Goal: Task Accomplishment & Management: Manage account settings

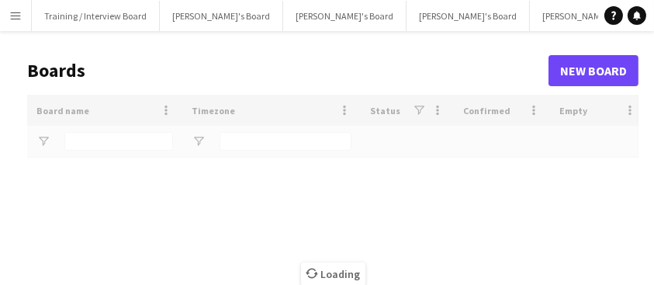
click at [5, 13] on button "Menu" at bounding box center [15, 15] width 31 height 31
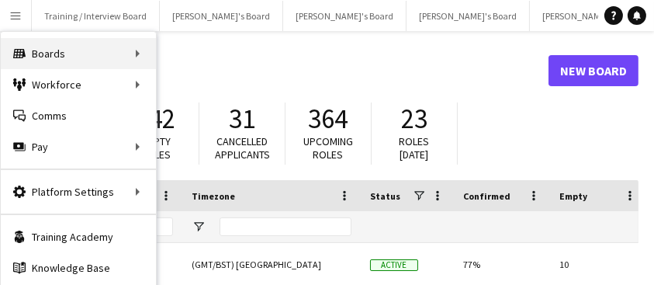
type input "****"
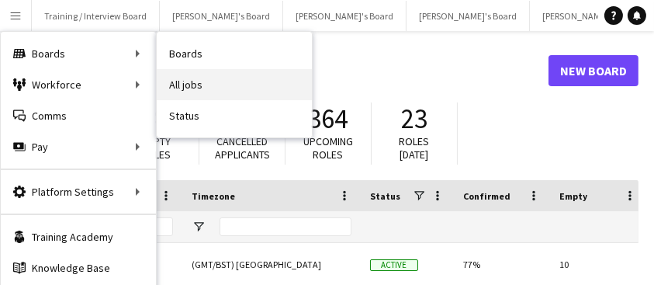
click at [244, 90] on link "All jobs" at bounding box center [234, 84] width 155 height 31
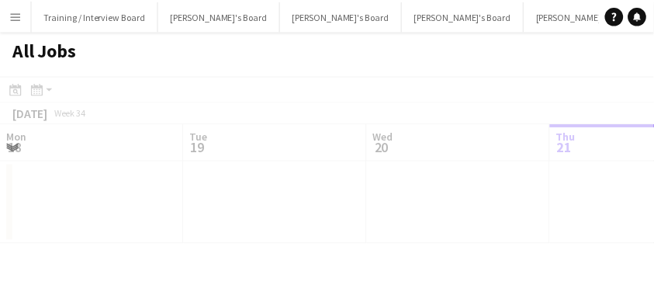
scroll to position [0, 371]
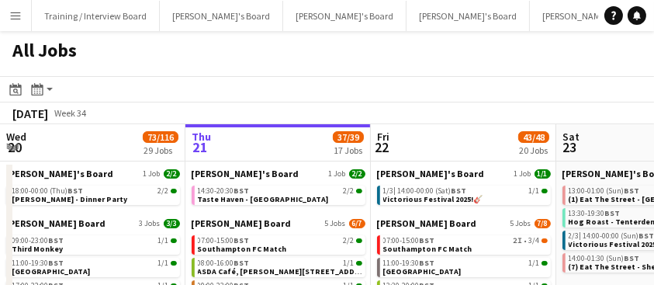
drag, startPoint x: 468, startPoint y: 103, endPoint x: 402, endPoint y: 105, distance: 66.0
click at [402, 105] on div "[DATE] Week 34" at bounding box center [327, 113] width 654 height 22
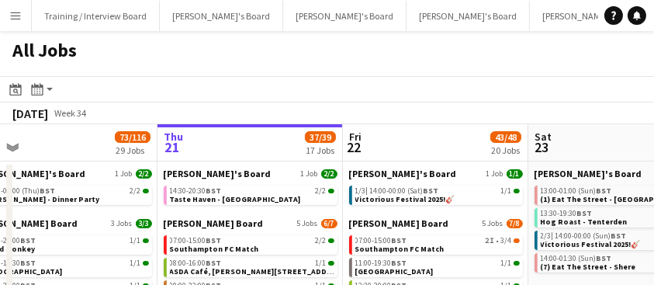
scroll to position [0, 470]
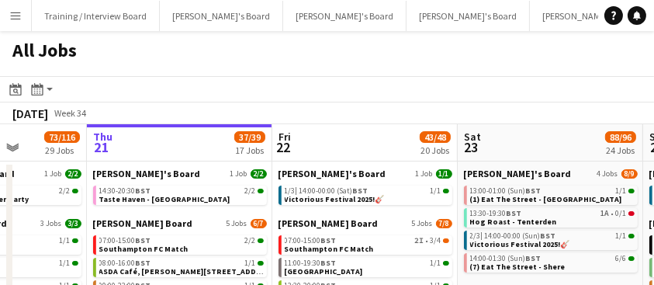
drag, startPoint x: 512, startPoint y: 133, endPoint x: 414, endPoint y: 141, distance: 98.9
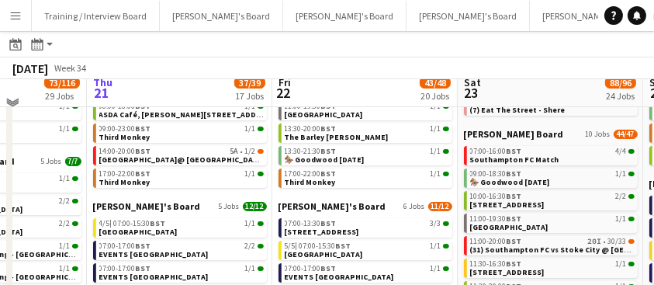
scroll to position [51, 0]
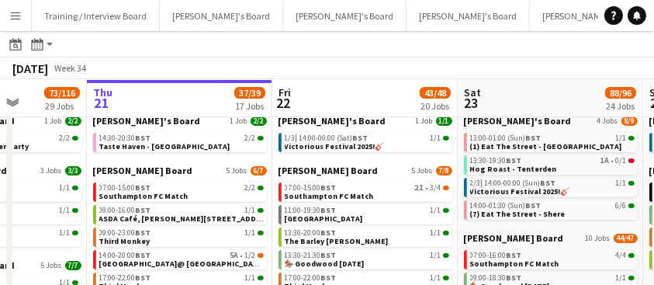
drag, startPoint x: 569, startPoint y: 73, endPoint x: 374, endPoint y: 73, distance: 194.9
click at [374, 73] on div "[DATE] Week 34" at bounding box center [327, 68] width 654 height 22
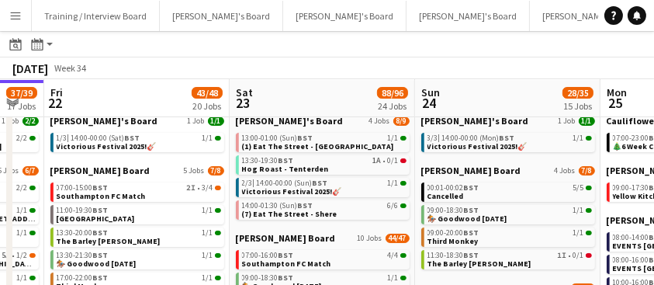
drag, startPoint x: 561, startPoint y: 90, endPoint x: 143, endPoint y: 88, distance: 418.4
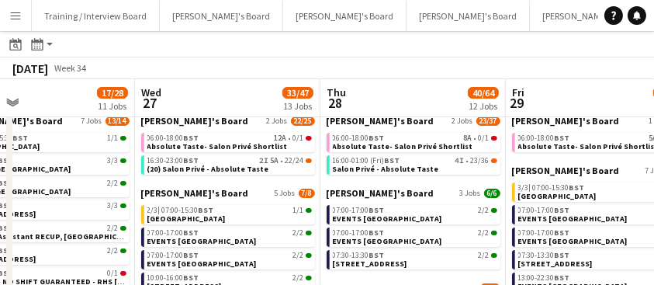
scroll to position [0, 626]
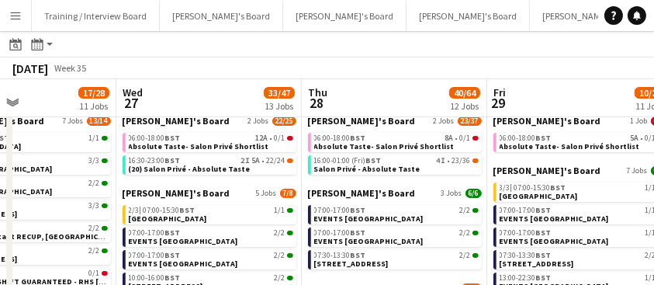
drag, startPoint x: 464, startPoint y: 95, endPoint x: 183, endPoint y: 82, distance: 281.4
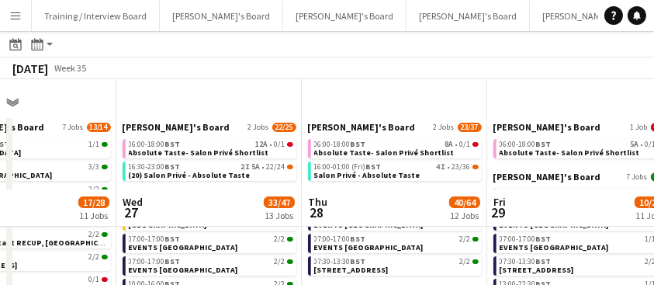
scroll to position [0, 0]
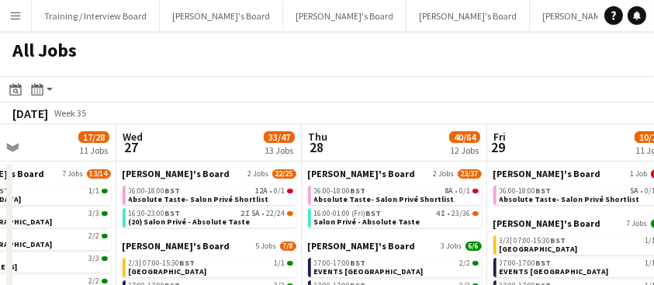
drag, startPoint x: 408, startPoint y: 116, endPoint x: 346, endPoint y: 130, distance: 63.5
click at [311, 121] on div "[DATE] Week 35" at bounding box center [327, 113] width 654 height 22
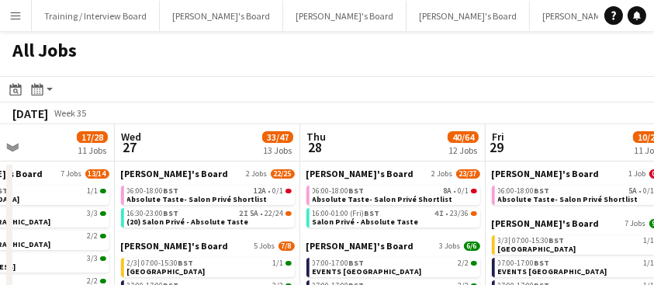
drag, startPoint x: 497, startPoint y: 68, endPoint x: 467, endPoint y: 67, distance: 29.5
click at [467, 67] on div "All Jobs" at bounding box center [327, 53] width 654 height 45
drag, startPoint x: 517, startPoint y: 101, endPoint x: 436, endPoint y: 109, distance: 82.0
click at [441, 109] on div "Date picker [DATE] [DATE] [DATE] M [DATE] T [DATE] W [DATE] T [DATE] F [DATE] S…" at bounding box center [327, 100] width 654 height 48
click at [126, 95] on app-toolbar "Date picker [DATE] [DATE] [DATE] M [DATE] T [DATE] W [DATE] T [DATE] F [DATE] S…" at bounding box center [327, 89] width 654 height 26
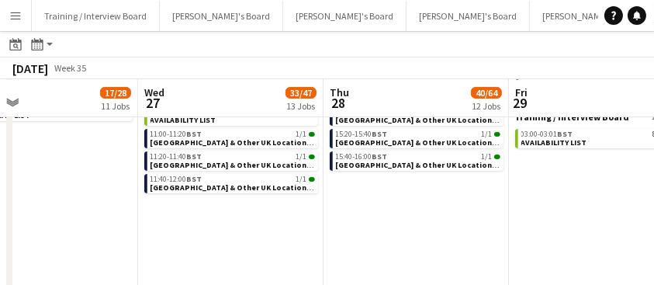
scroll to position [0, 672]
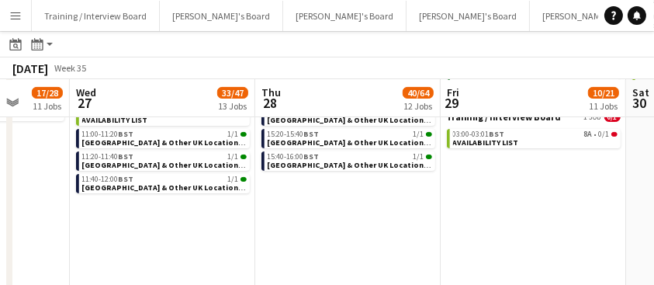
drag, startPoint x: 565, startPoint y: 231, endPoint x: 359, endPoint y: 214, distance: 207.2
click at [359, 214] on app-calendar-viewport "Sat 23 88/96 24 Jobs Sun 24 28/35 15 Jobs Mon 25 9/43 11 Jobs Tue 26 17/28 11 J…" at bounding box center [327, 172] width 654 height 917
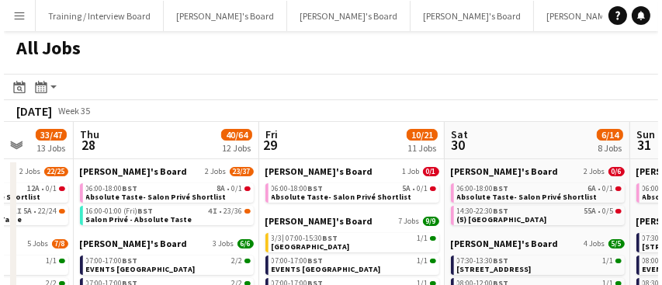
scroll to position [0, 0]
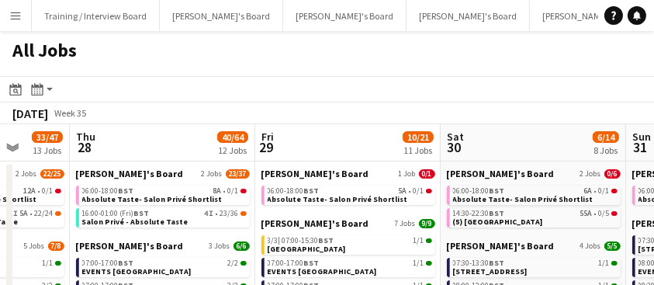
click at [14, 14] on app-icon "Menu" at bounding box center [15, 15] width 12 height 12
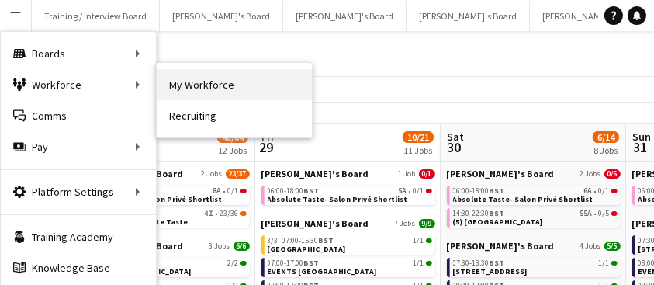
click at [215, 82] on link "My Workforce" at bounding box center [234, 84] width 155 height 31
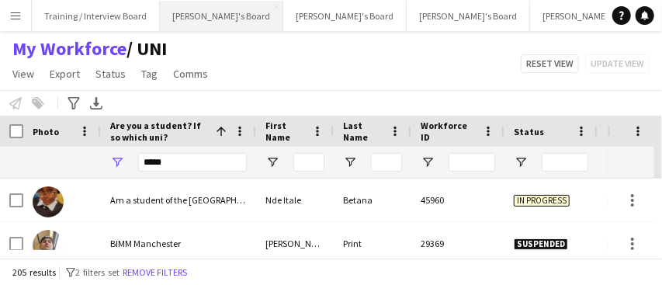
click at [203, 16] on button "[PERSON_NAME]'s Board Close" at bounding box center [221, 16] width 123 height 30
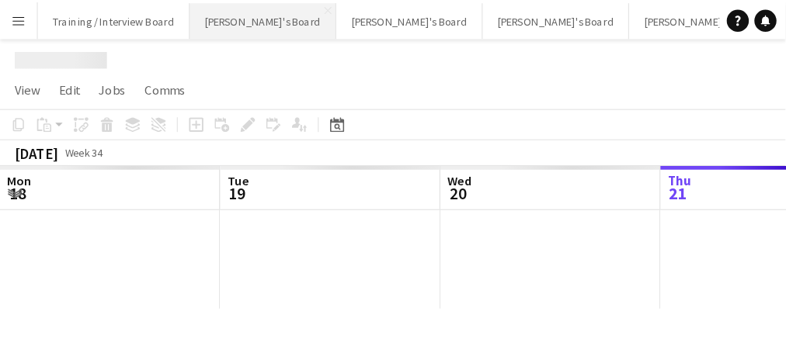
scroll to position [0, 371]
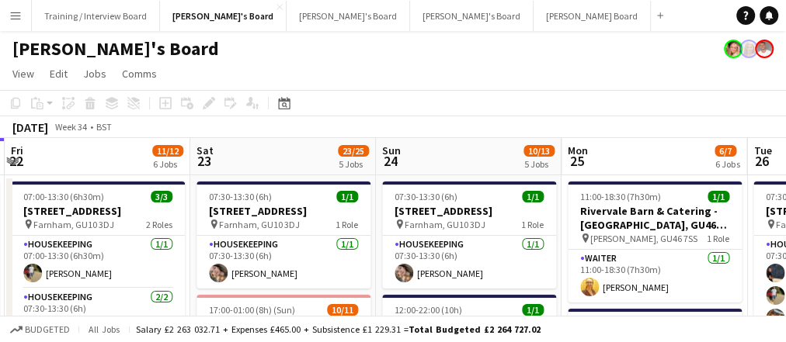
drag, startPoint x: 606, startPoint y: 257, endPoint x: 199, endPoint y: 205, distance: 410.9
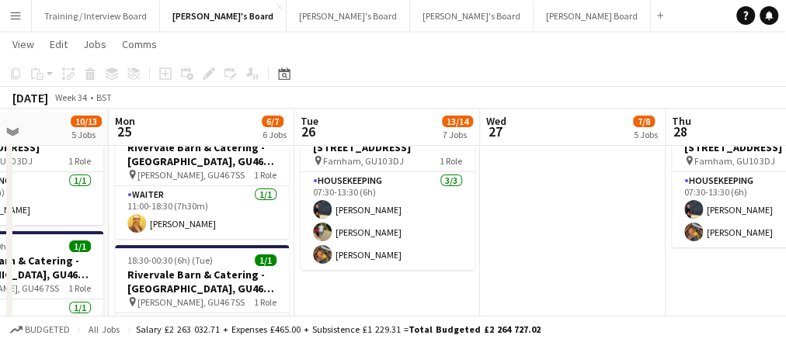
scroll to position [0, 395]
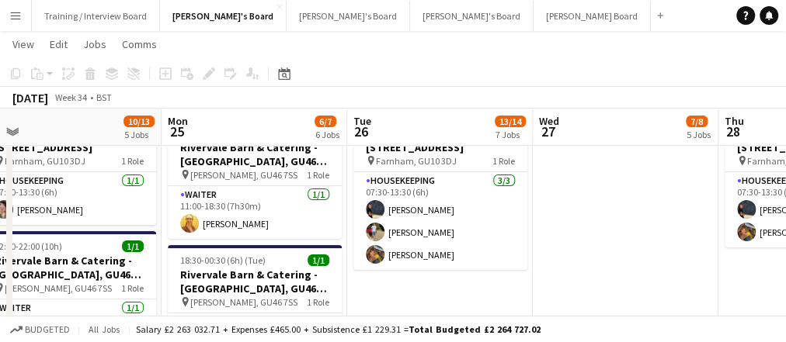
drag, startPoint x: 394, startPoint y: 216, endPoint x: 369, endPoint y: 214, distance: 24.9
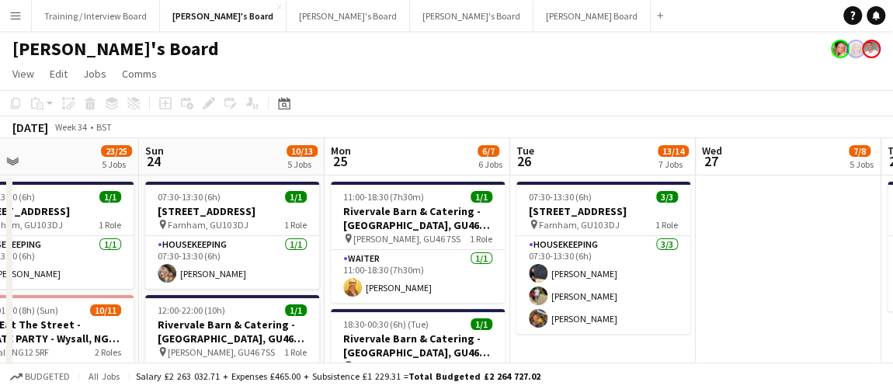
scroll to position [0, 396]
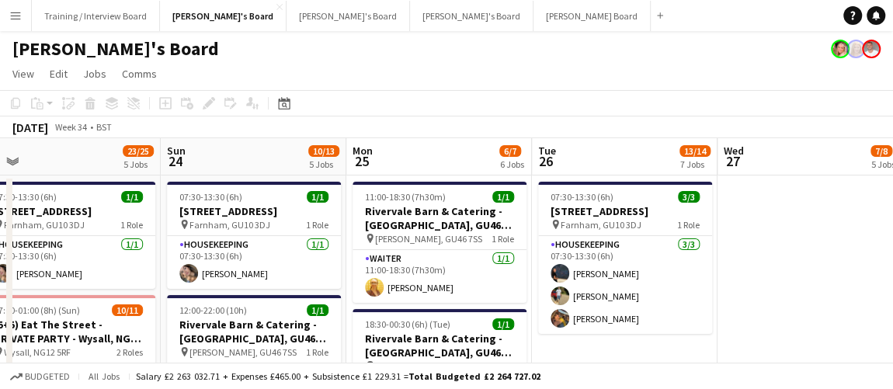
drag, startPoint x: 306, startPoint y: 279, endPoint x: 433, endPoint y: 276, distance: 127.4
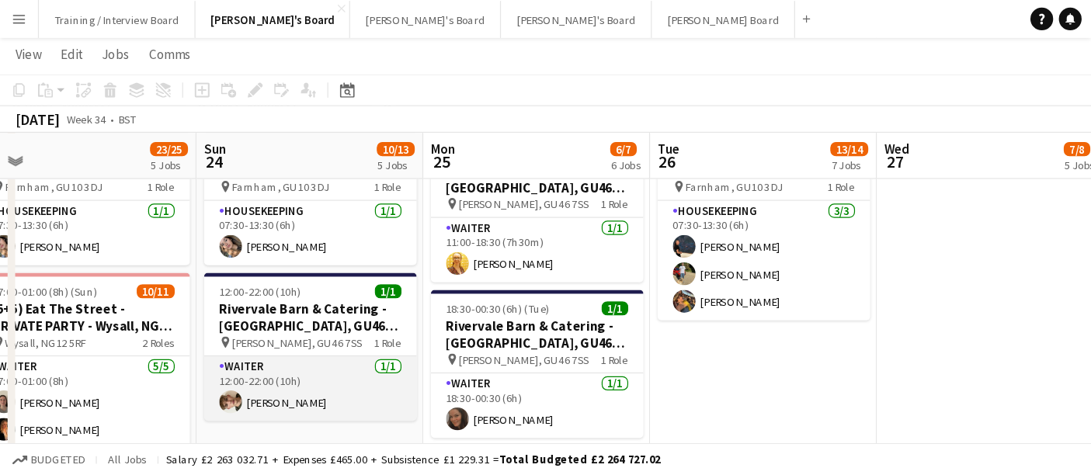
scroll to position [70, 0]
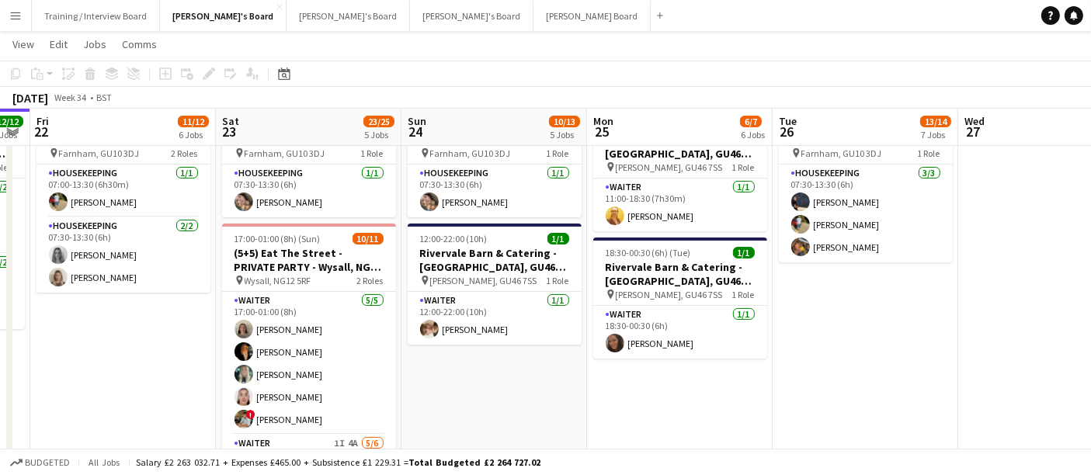
drag, startPoint x: 335, startPoint y: 369, endPoint x: 838, endPoint y: 374, distance: 502.3
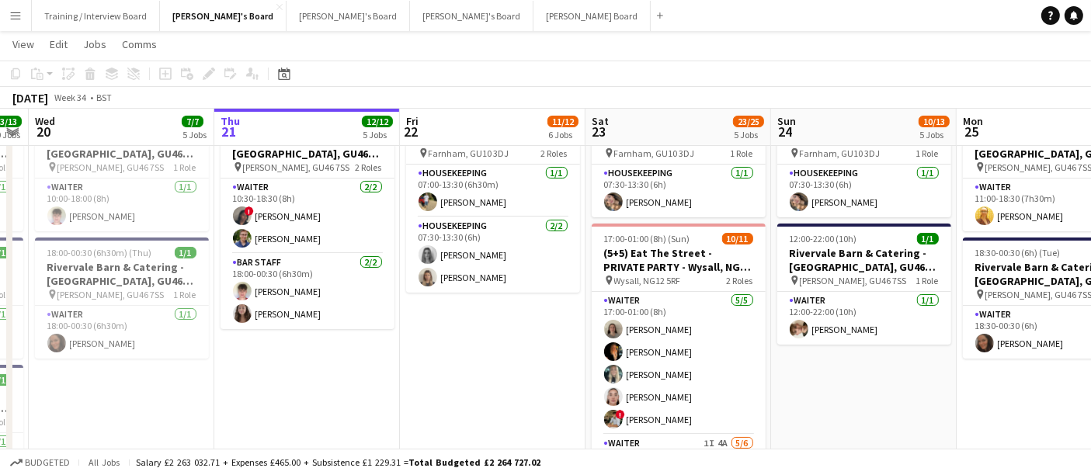
scroll to position [0, 394]
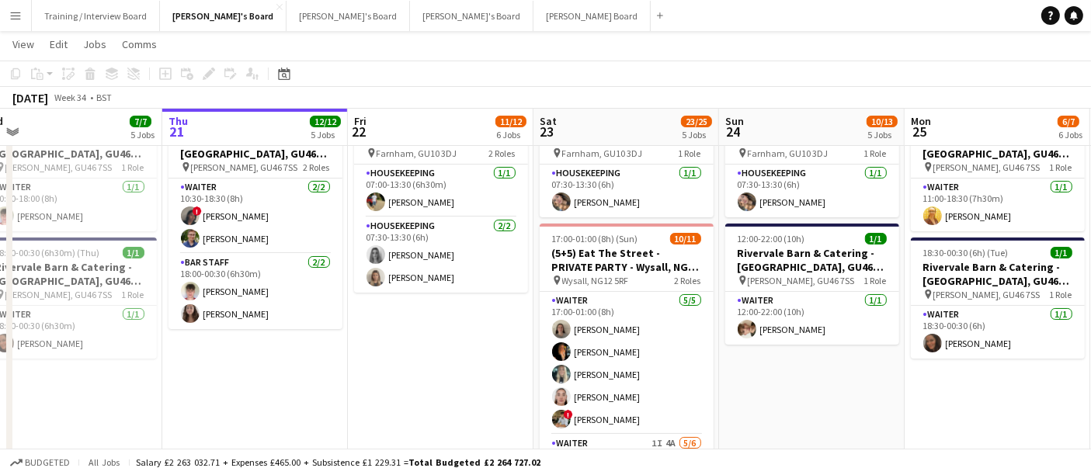
drag, startPoint x: 460, startPoint y: 353, endPoint x: 410, endPoint y: 356, distance: 49.7
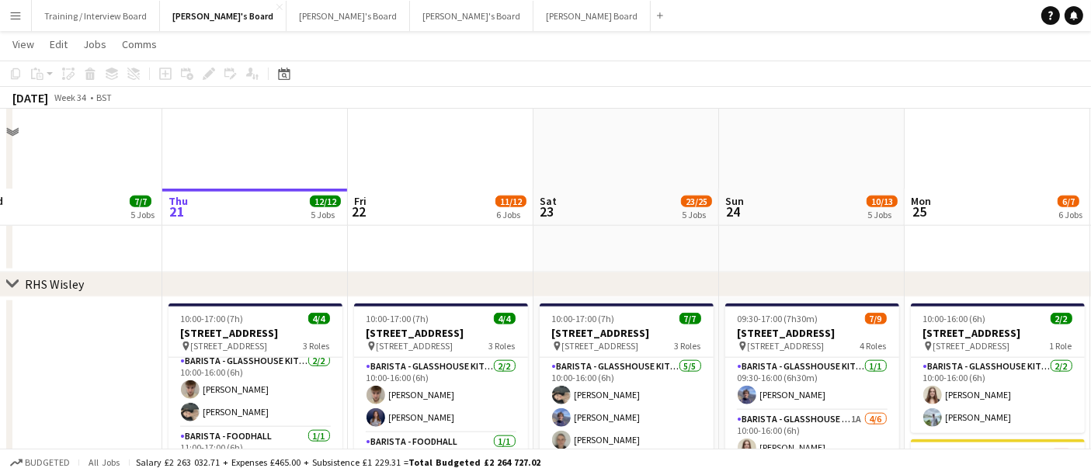
scroll to position [1983, 0]
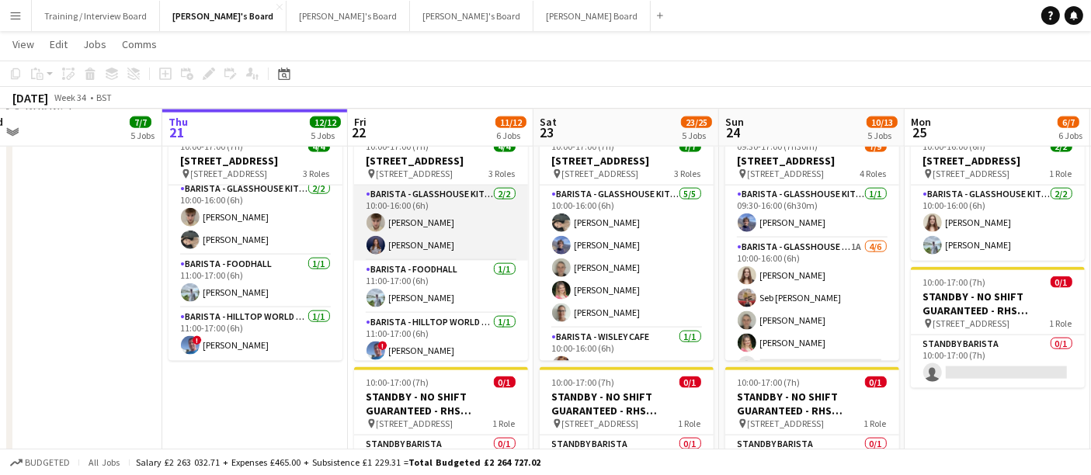
click at [439, 248] on app-card-role "Barista - Glasshouse Kitchen [DATE] 10:00-16:00 (6h) [PERSON_NAME] [PERSON_NAME]" at bounding box center [441, 223] width 174 height 75
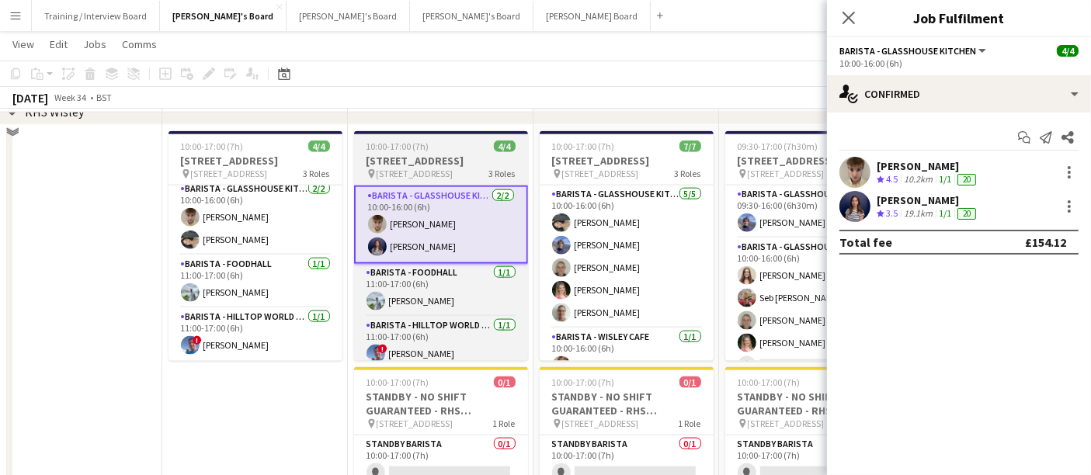
scroll to position [1897, 0]
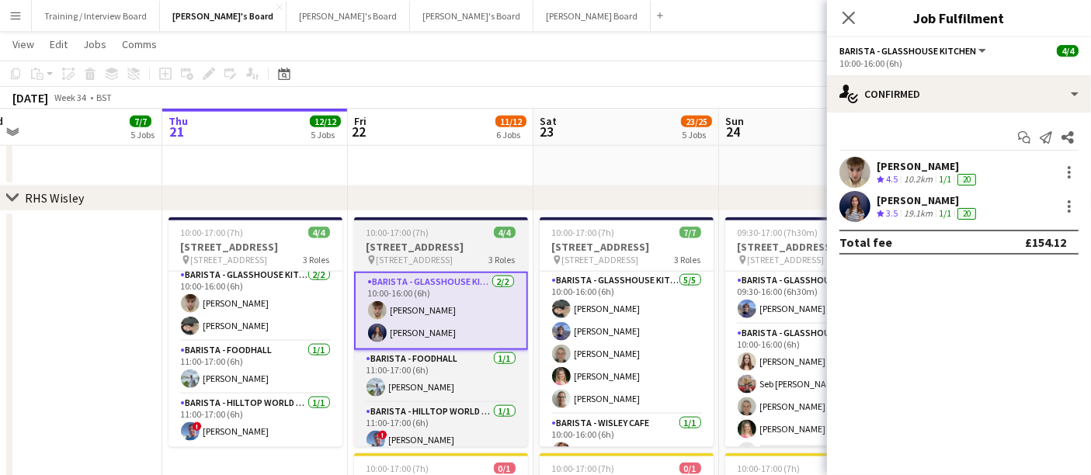
click at [452, 266] on div "pin [STREET_ADDRESS] Roles" at bounding box center [441, 260] width 174 height 12
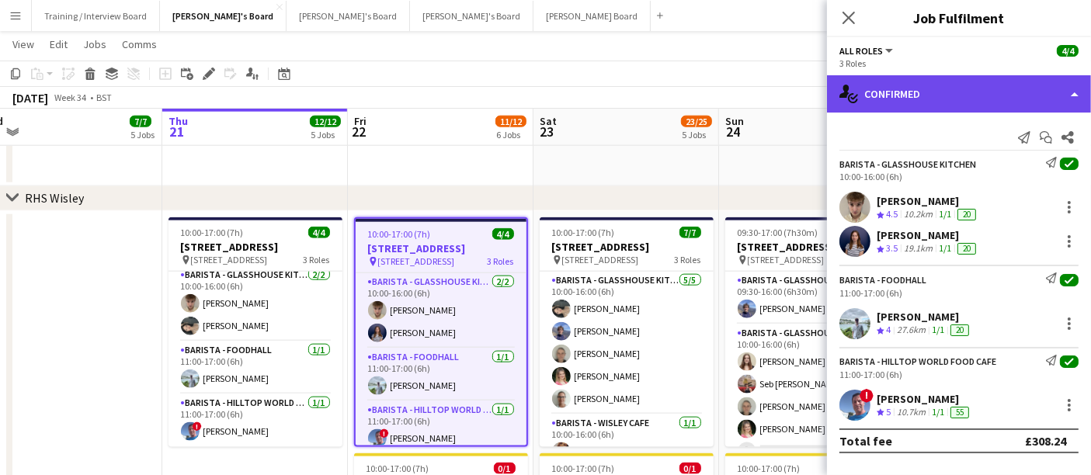
click at [661, 85] on div "single-neutral-actions-check-2 Confirmed" at bounding box center [959, 93] width 264 height 37
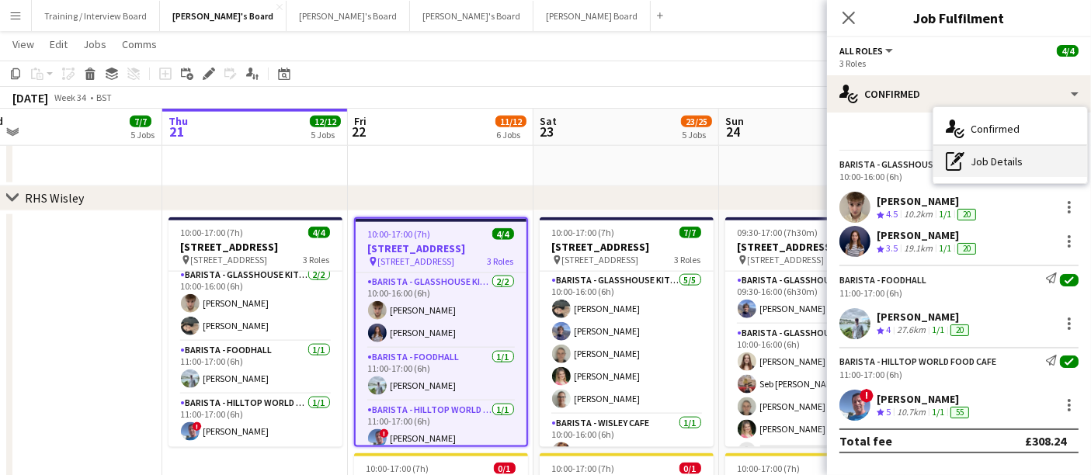
click at [661, 151] on div "pen-write Job Details" at bounding box center [1010, 161] width 154 height 31
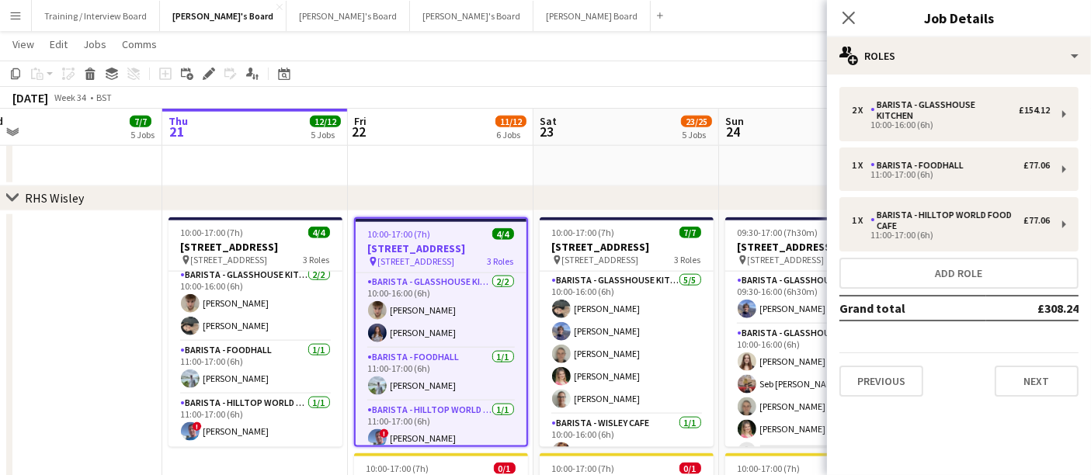
click at [30, 284] on app-date-cell at bounding box center [70, 409] width 186 height 396
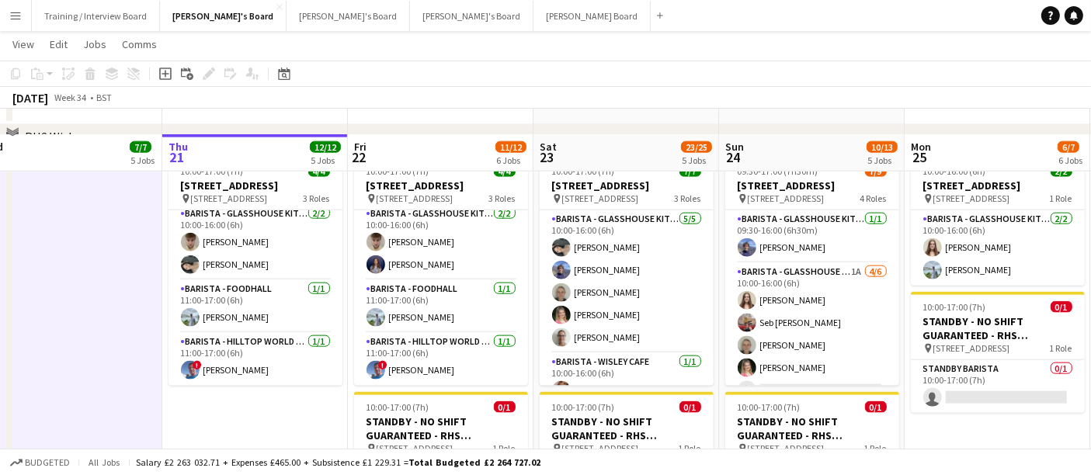
scroll to position [1983, 0]
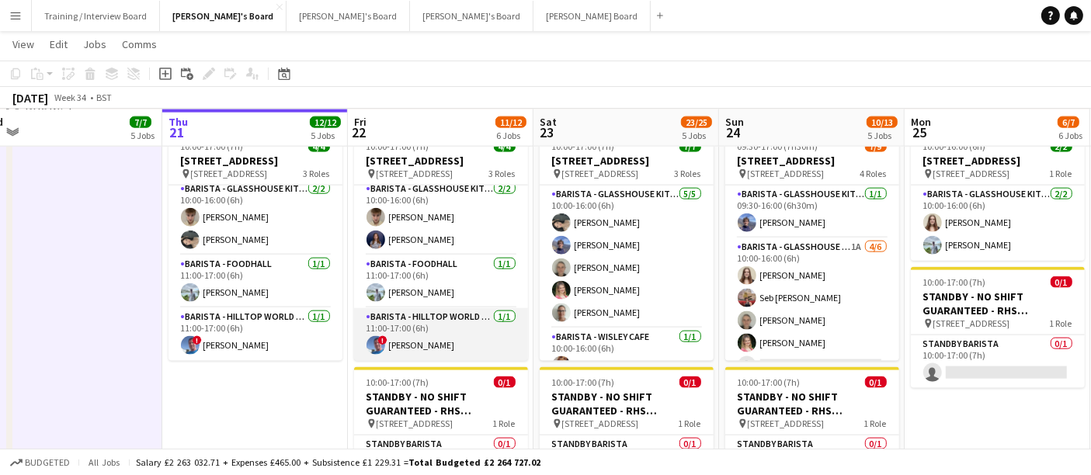
click at [459, 284] on app-card-role "Barista - Hilltop World Food Cafe [DATE] 11:00-17:00 (6h) ! [PERSON_NAME]" at bounding box center [441, 334] width 174 height 53
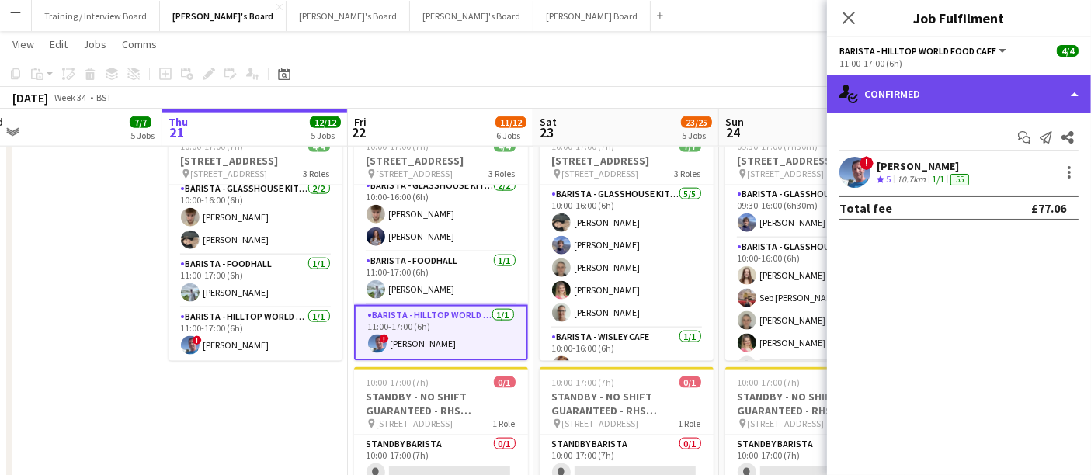
click at [661, 89] on div "single-neutral-actions-check-2 Confirmed" at bounding box center [959, 93] width 264 height 37
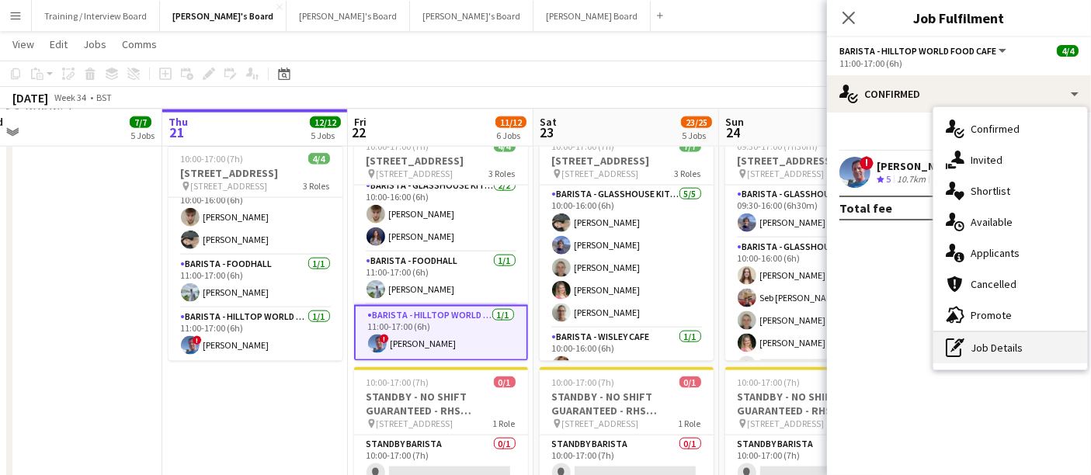
click at [661, 284] on div "pen-write Job Details" at bounding box center [1010, 347] width 154 height 31
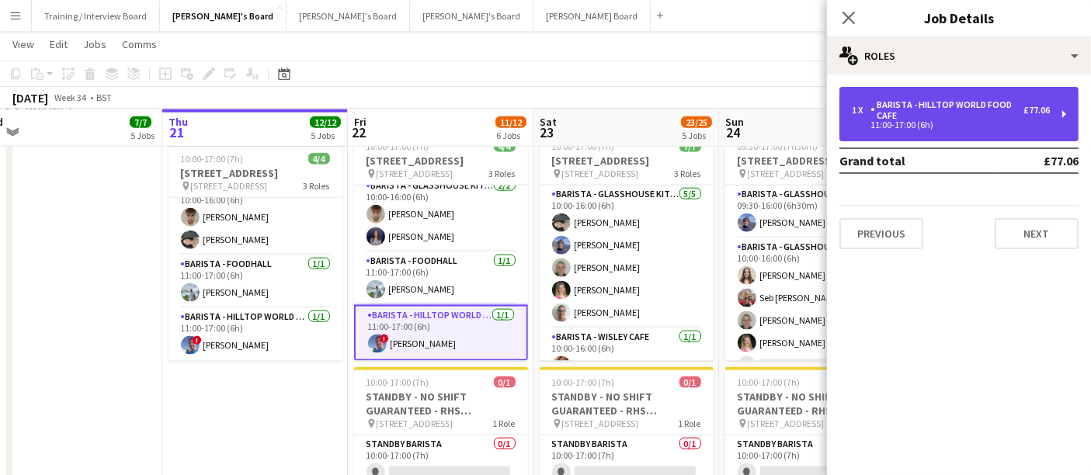
click at [661, 123] on div "11:00-17:00 (6h)" at bounding box center [951, 125] width 198 height 8
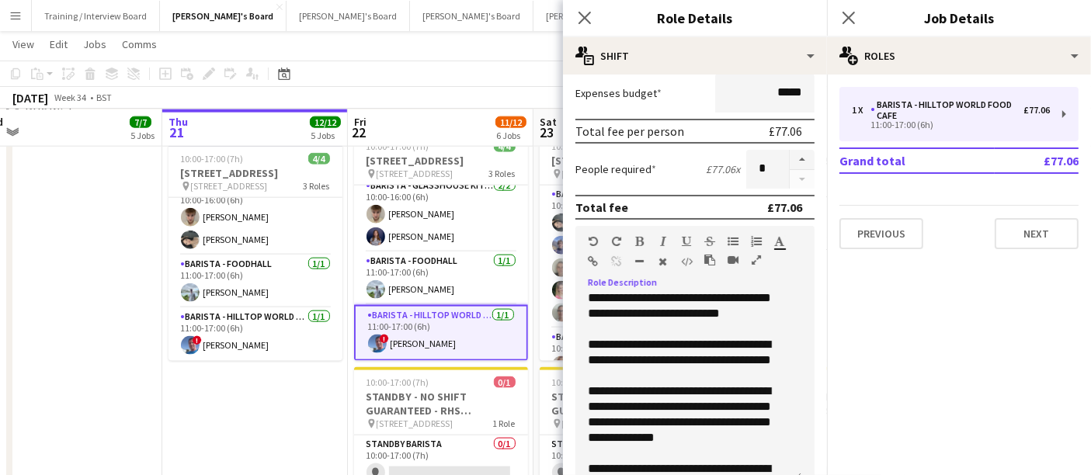
scroll to position [803, 0]
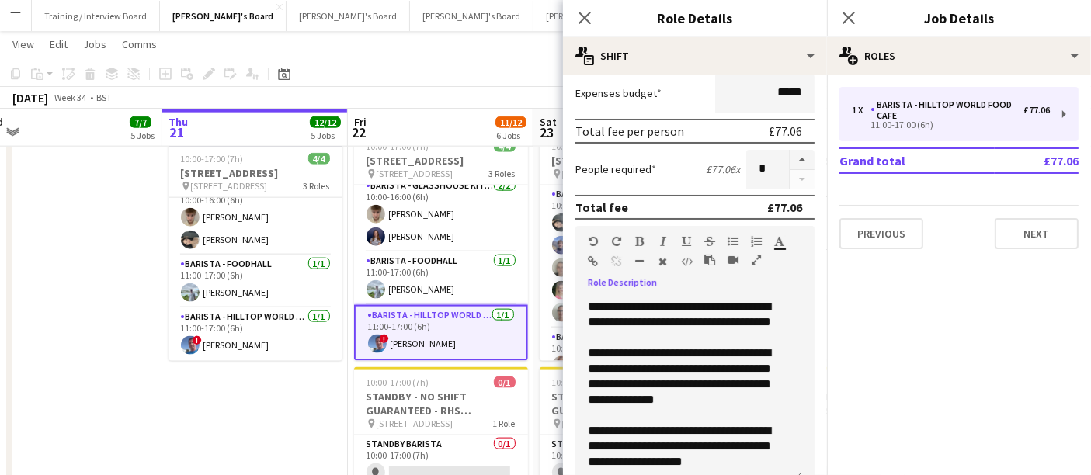
drag, startPoint x: 584, startPoint y: 351, endPoint x: 753, endPoint y: 463, distance: 202.8
click at [661, 284] on div "**********" at bounding box center [688, 388] width 226 height 186
copy div "**********"
click at [276, 284] on app-date-cell "In progress 10:00-17:00 (7h) [STREET_ADDRESS] pin Woking, GU23 6QB 3 Roles Bari…" at bounding box center [255, 323] width 186 height 396
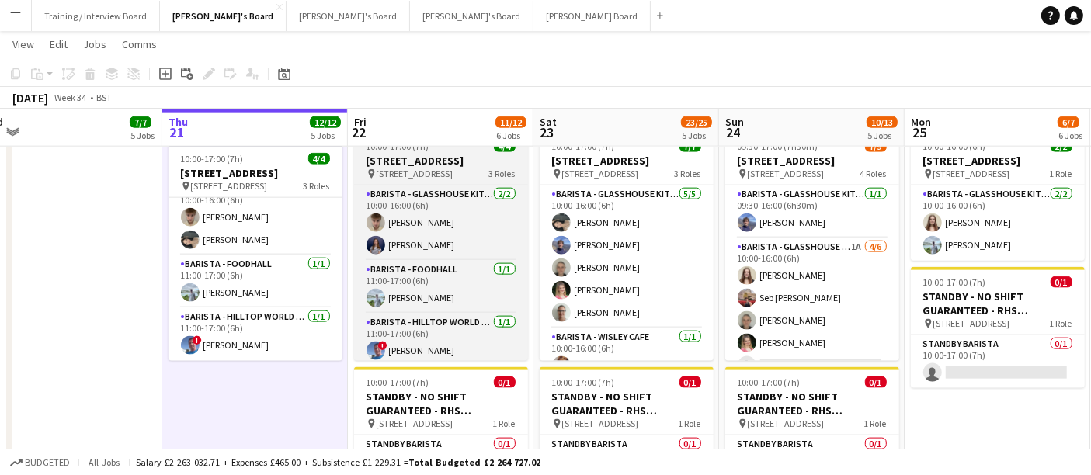
scroll to position [1897, 0]
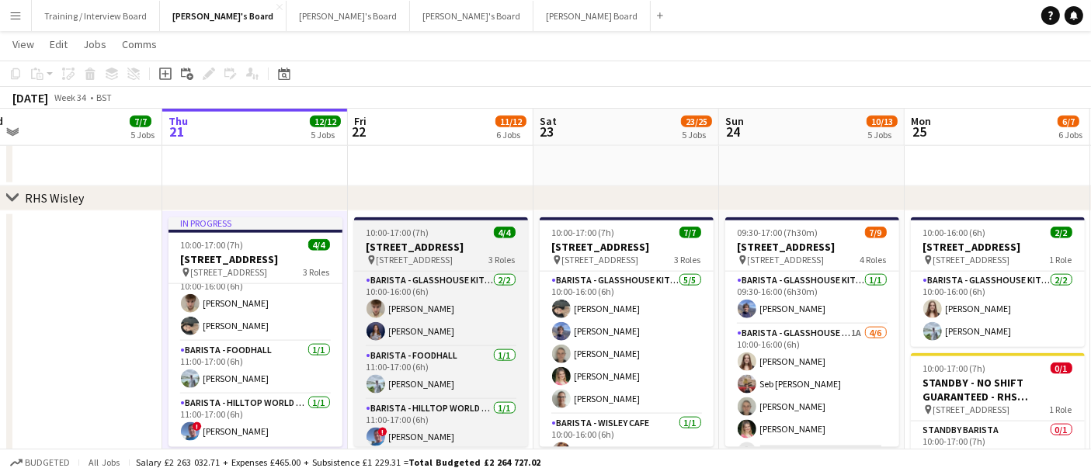
click at [452, 254] on h3 "[STREET_ADDRESS]" at bounding box center [441, 247] width 174 height 14
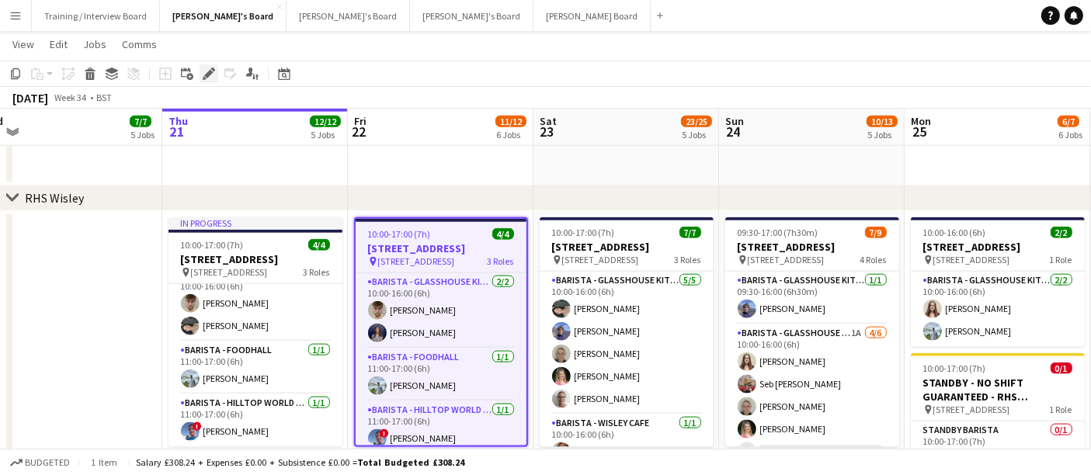
click at [211, 74] on icon "Edit" at bounding box center [209, 74] width 12 height 12
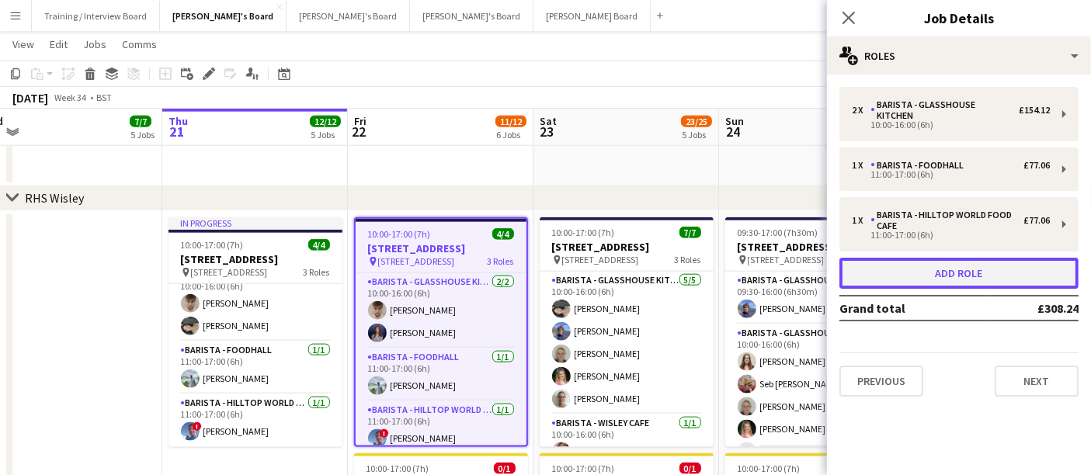
click at [661, 269] on button "Add role" at bounding box center [958, 273] width 239 height 31
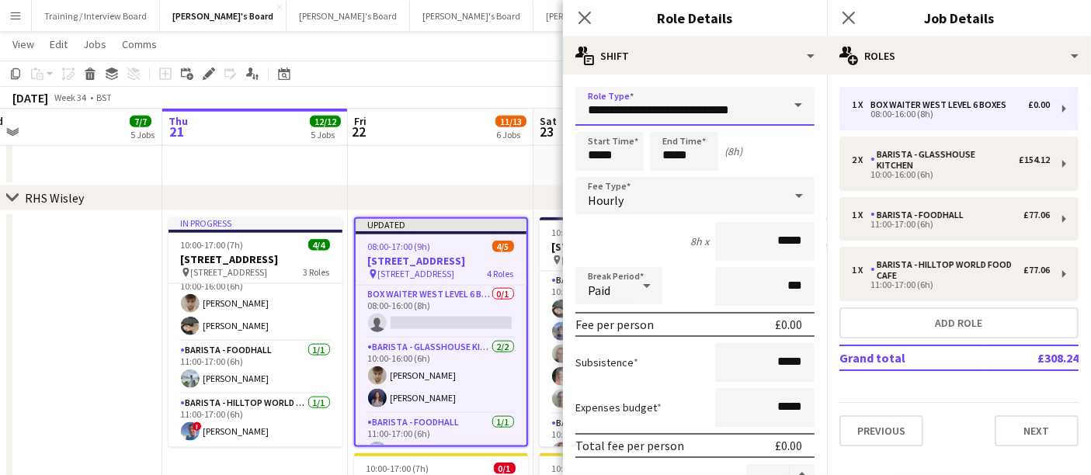
click at [661, 89] on input "**********" at bounding box center [694, 106] width 239 height 39
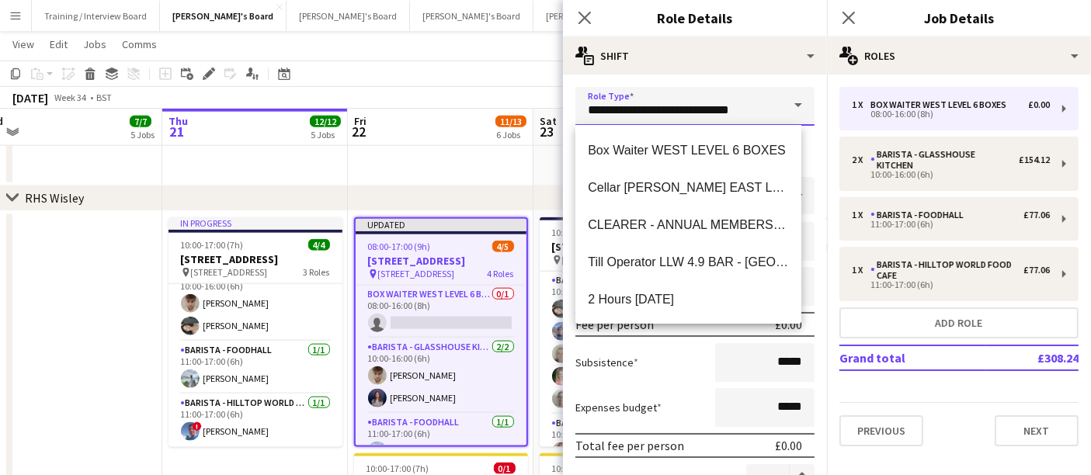
click at [661, 89] on input "**********" at bounding box center [694, 106] width 239 height 39
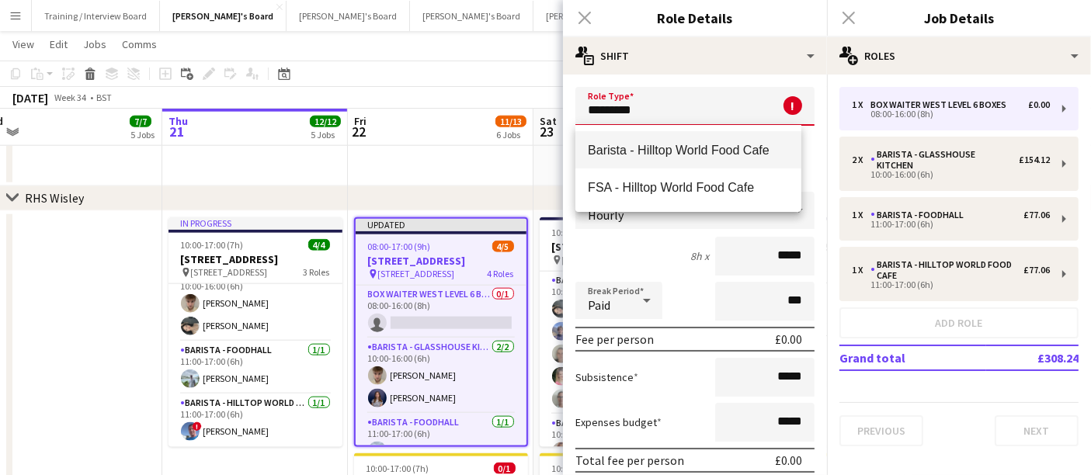
click at [661, 154] on span "Barista - Hilltop World Food Cafe" at bounding box center [688, 150] width 201 height 15
type input "**********"
type input "******"
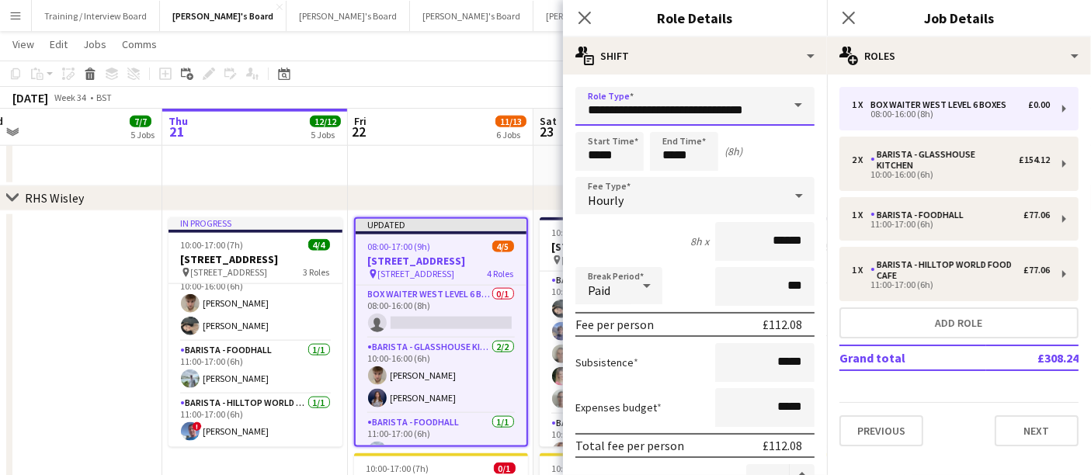
scroll to position [172, 0]
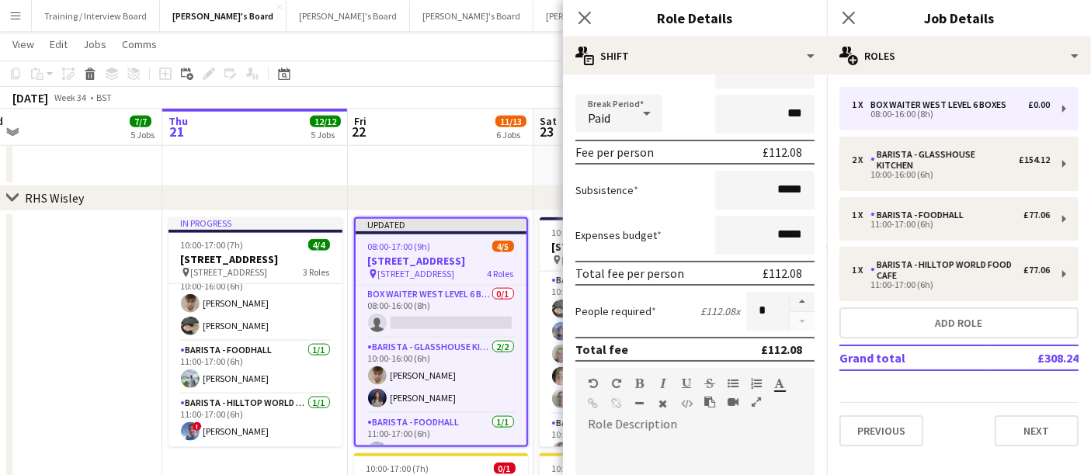
paste div
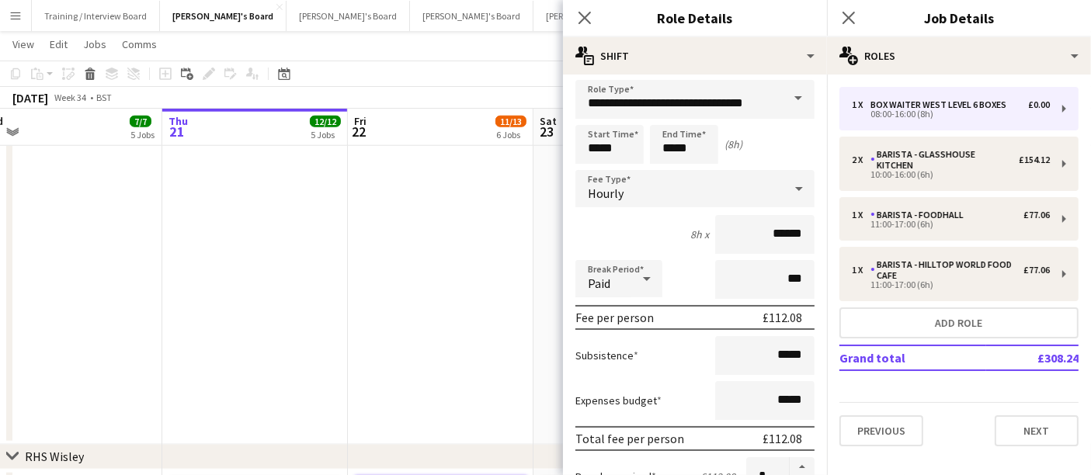
scroll to position [0, 0]
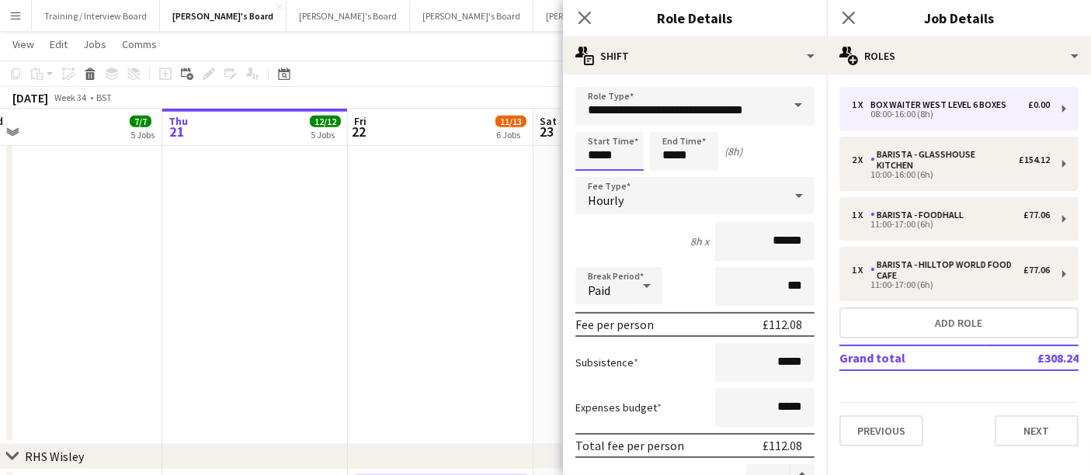
drag, startPoint x: 625, startPoint y: 141, endPoint x: 498, endPoint y: 144, distance: 126.6
type input "*****"
drag, startPoint x: 705, startPoint y: 147, endPoint x: 547, endPoint y: 147, distance: 158.4
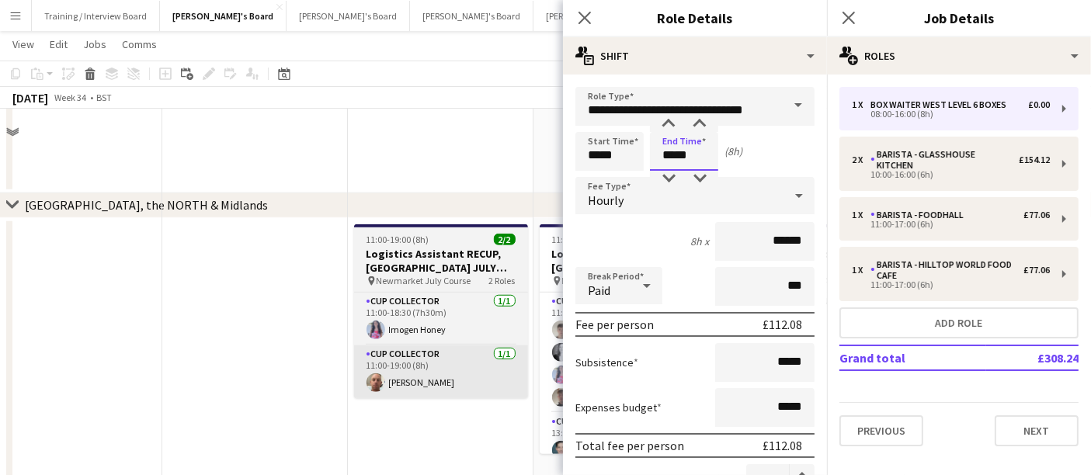
scroll to position [1207, 0]
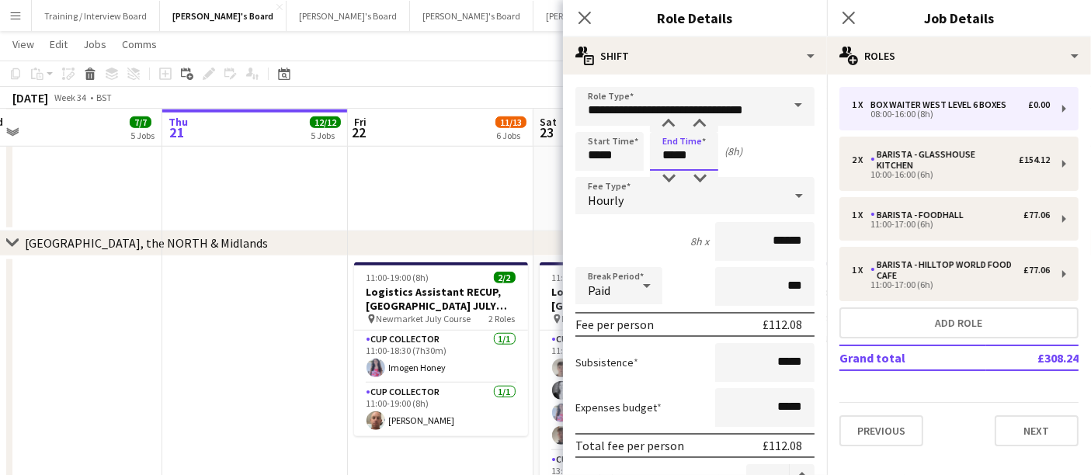
type input "*****"
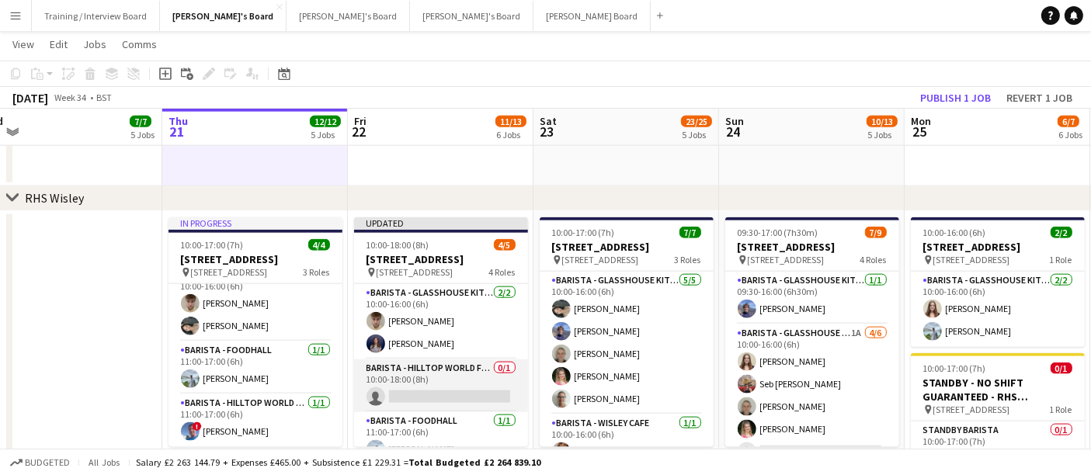
scroll to position [84, 0]
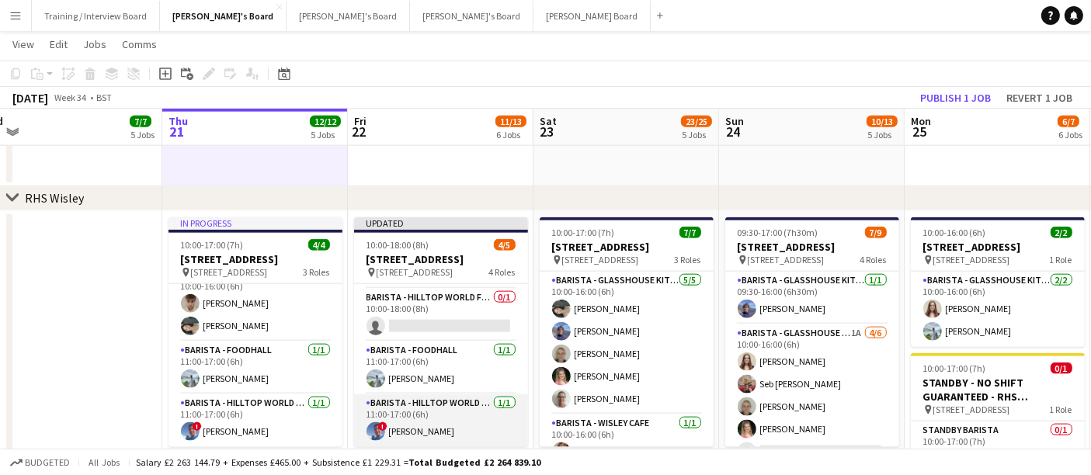
click at [445, 284] on app-card-role "Barista - Hilltop World Food Cafe [DATE] 11:00-17:00 (6h) ! [PERSON_NAME]" at bounding box center [441, 420] width 174 height 53
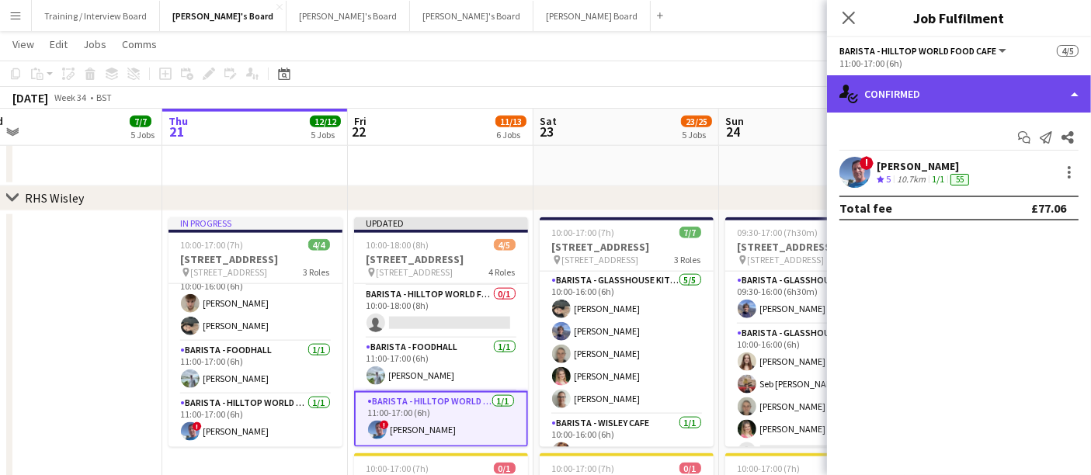
click at [661, 90] on div "single-neutral-actions-check-2 Confirmed" at bounding box center [959, 93] width 264 height 37
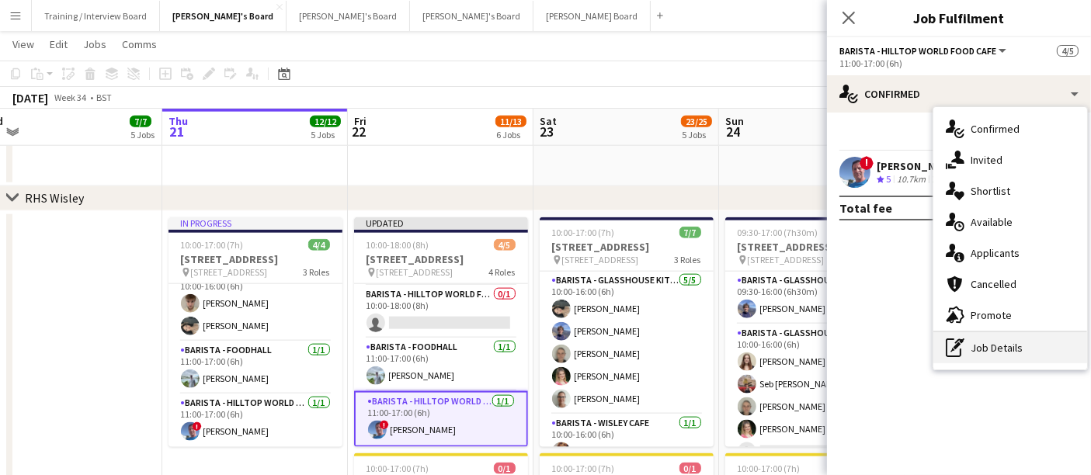
click at [661, 284] on div "pen-write Job Details" at bounding box center [1010, 347] width 154 height 31
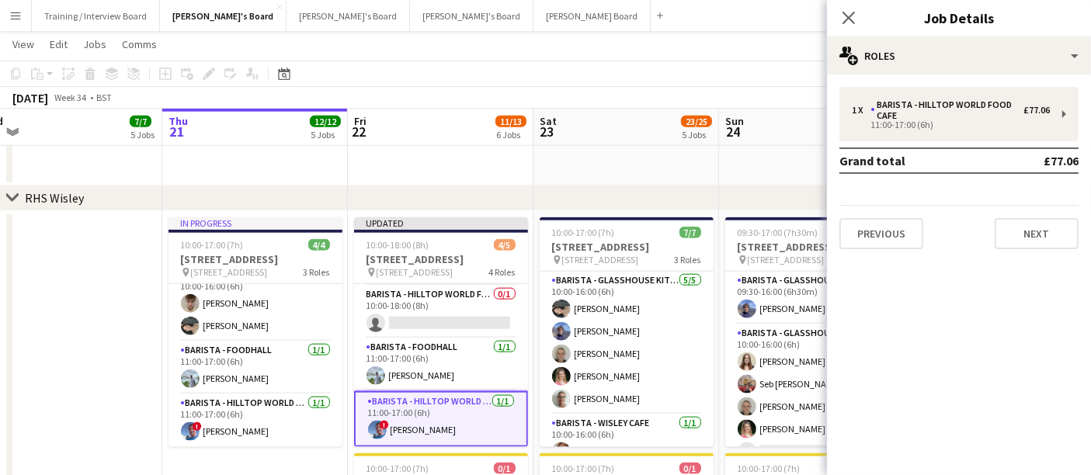
click at [661, 75] on div "1 x Barista - Hilltop World Food Cafe £77.06 11:00-17:00 (6h) Grand total £77.0…" at bounding box center [959, 168] width 264 height 187
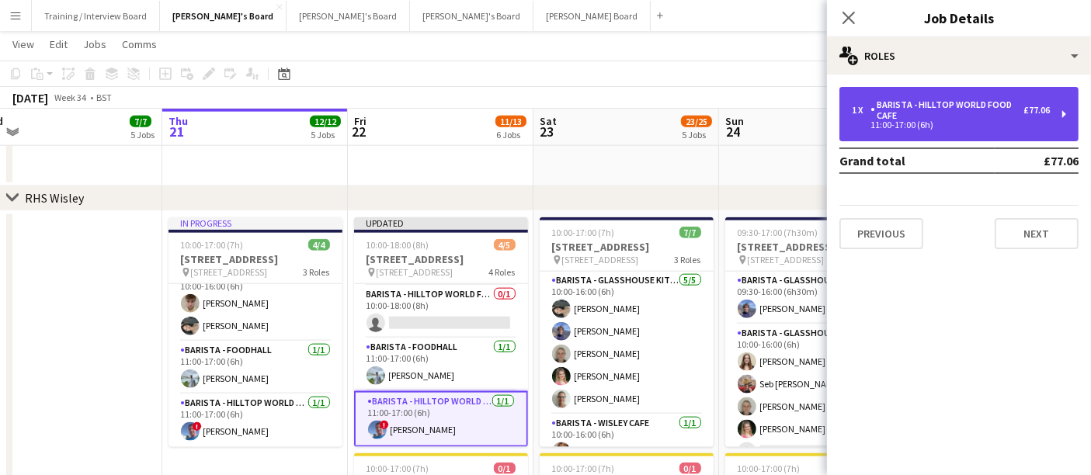
click at [661, 114] on div "Barista - Hilltop World Food Cafe" at bounding box center [946, 110] width 153 height 22
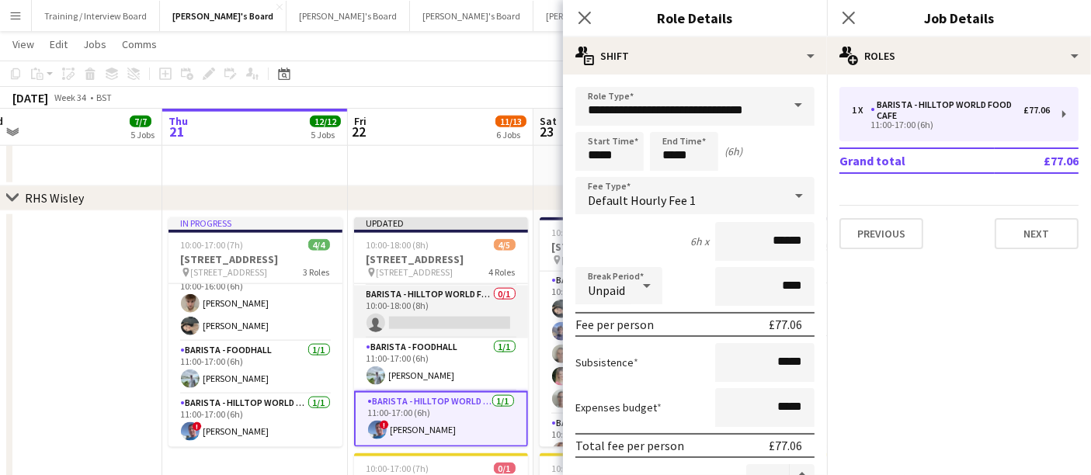
click at [450, 284] on app-card-role "Barista - Hilltop World Food Cafe 0/1 10:00-18:00 (8h) single-neutral-actions" at bounding box center [441, 312] width 174 height 53
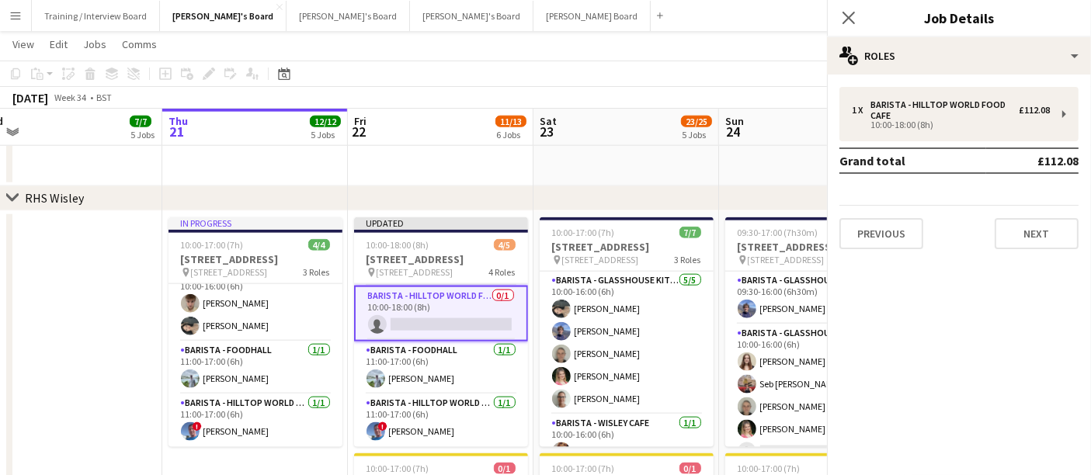
scroll to position [85, 0]
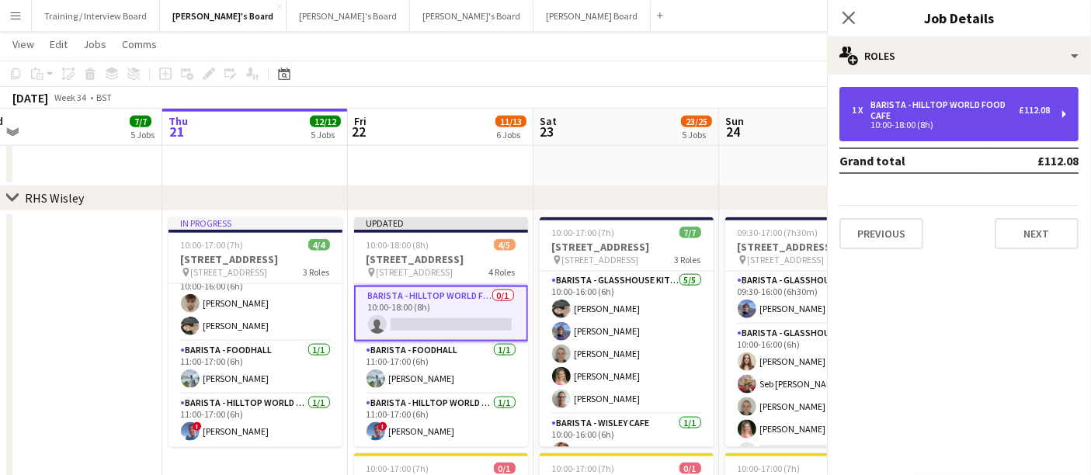
click at [661, 91] on div "1 x Barista - Hilltop World Food Cafe £112.08 10:00-18:00 (8h)" at bounding box center [958, 114] width 239 height 54
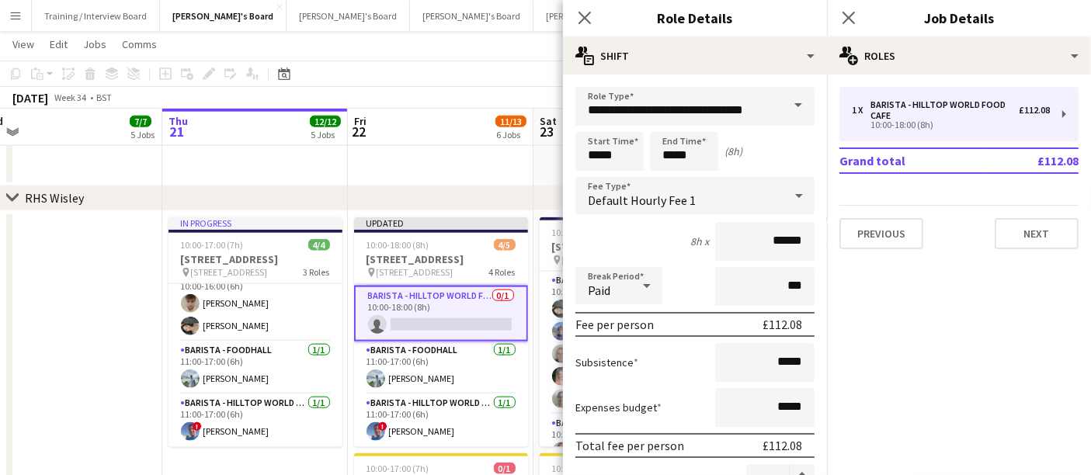
click at [644, 284] on icon at bounding box center [646, 285] width 19 height 31
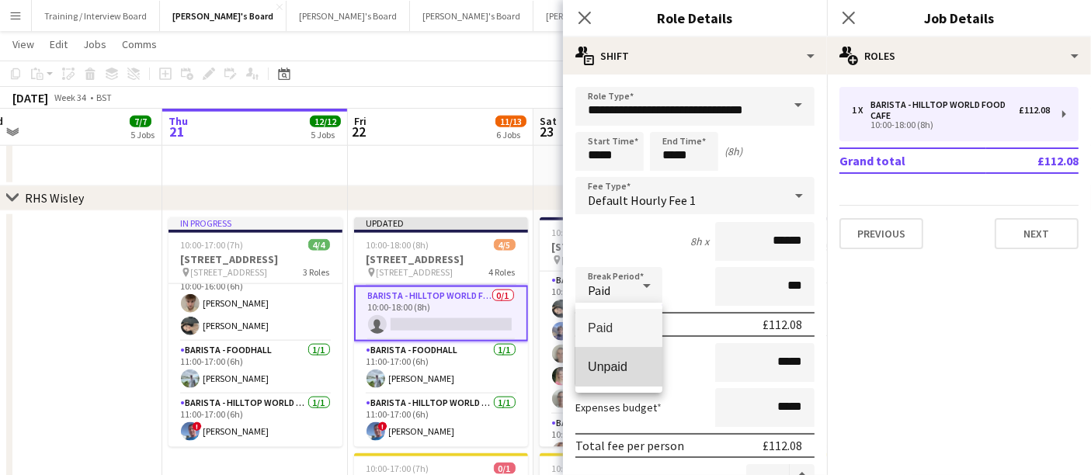
click at [632, 284] on span "Unpaid" at bounding box center [619, 366] width 62 height 15
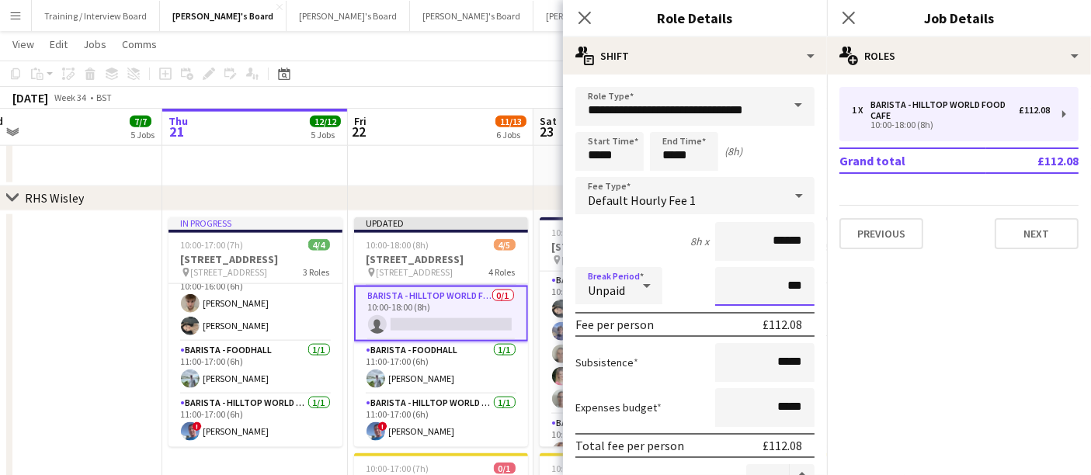
click at [661, 276] on input "***" at bounding box center [764, 286] width 99 height 39
type input "****"
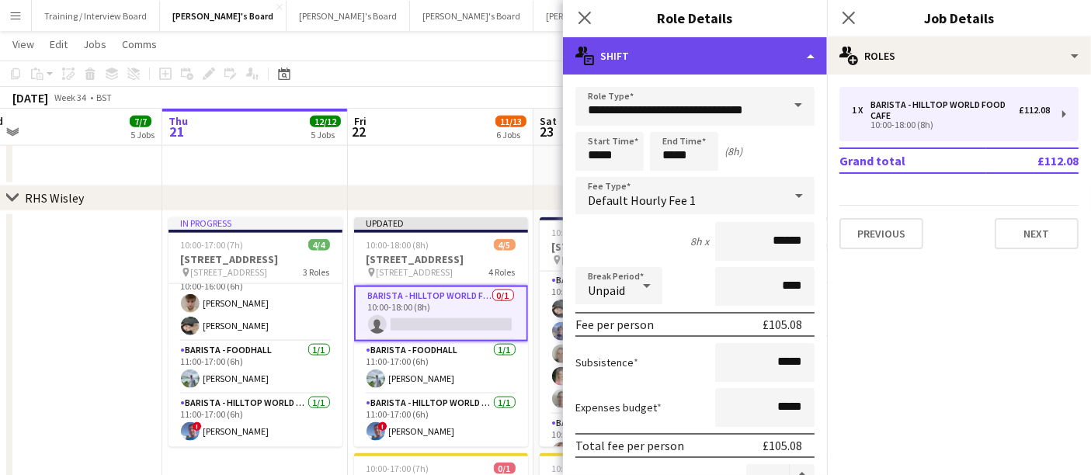
click at [661, 37] on div "multiple-actions-text Shift" at bounding box center [695, 55] width 264 height 37
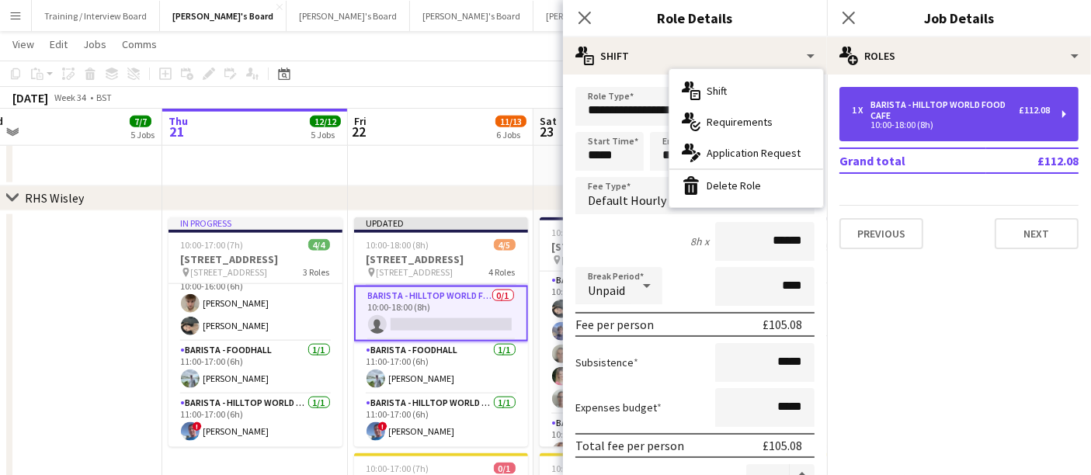
click at [661, 113] on div "Barista - Hilltop World Food Cafe" at bounding box center [944, 110] width 148 height 22
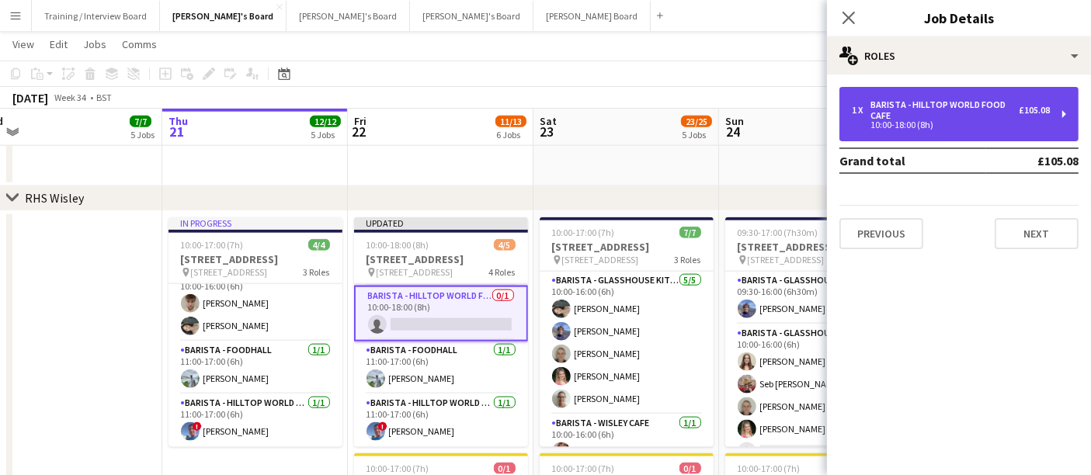
click at [661, 116] on div "Barista - Hilltop World Food Cafe" at bounding box center [944, 110] width 148 height 22
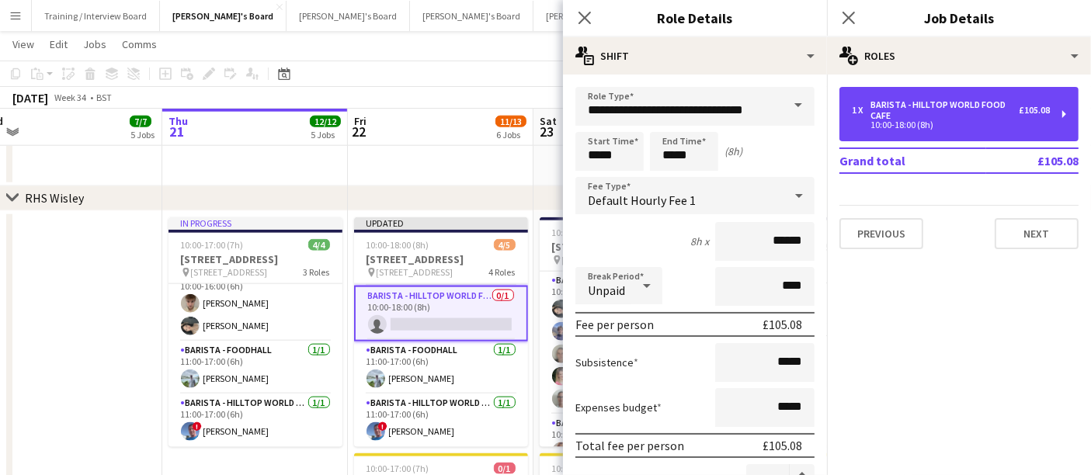
scroll to position [431, 0]
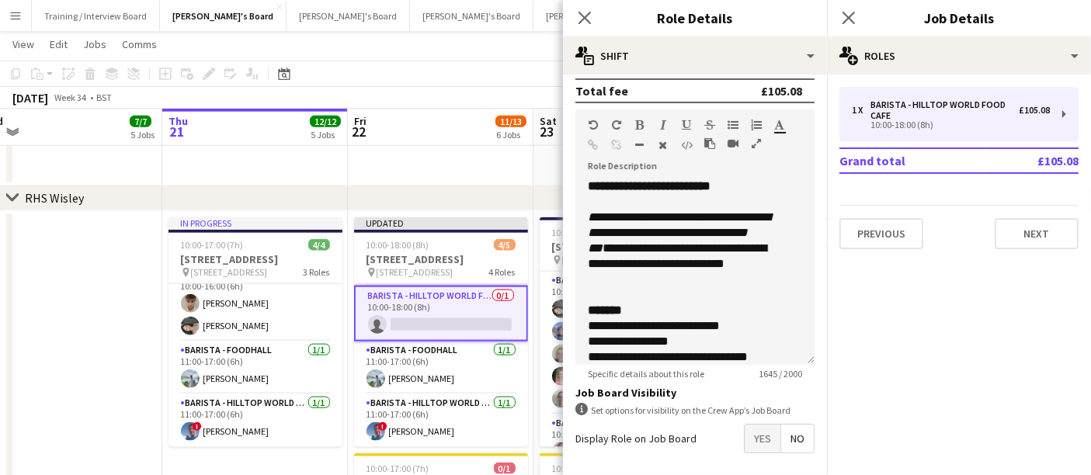
click at [661, 284] on span "Yes" at bounding box center [762, 439] width 36 height 28
click at [6, 284] on div at bounding box center [9, 408] width 6 height 389
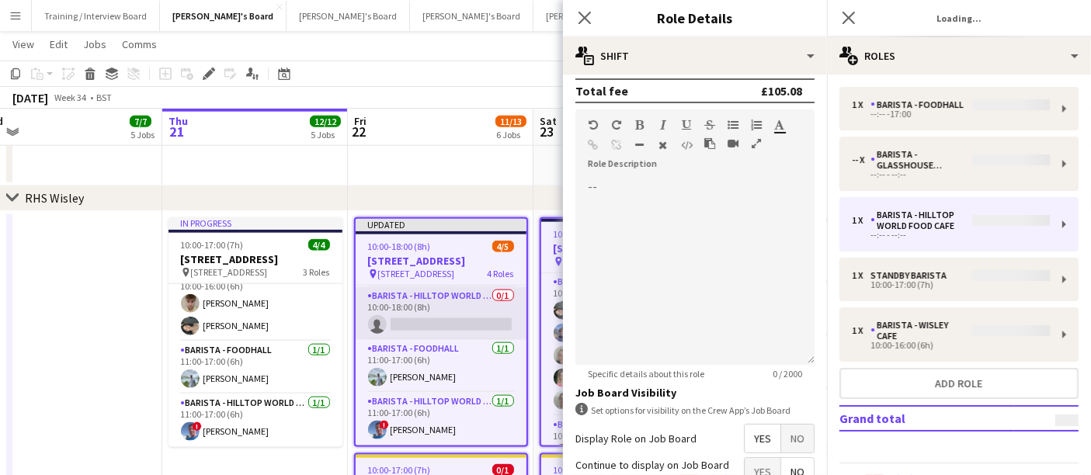
scroll to position [0, 0]
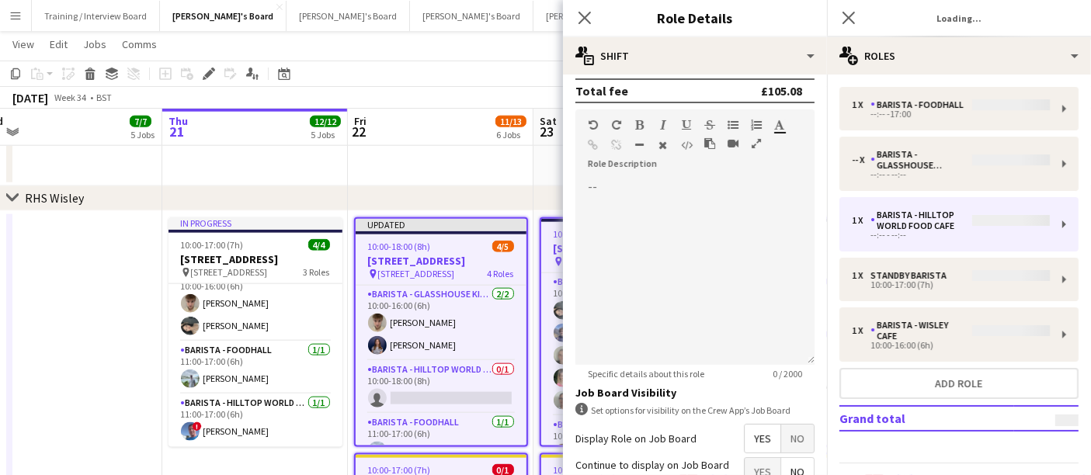
click at [162, 284] on app-date-cell "In progress 10:00-17:00 (7h) [STREET_ADDRESS] pin Woking, GU23 6QB 3 Roles Bari…" at bounding box center [255, 409] width 186 height 396
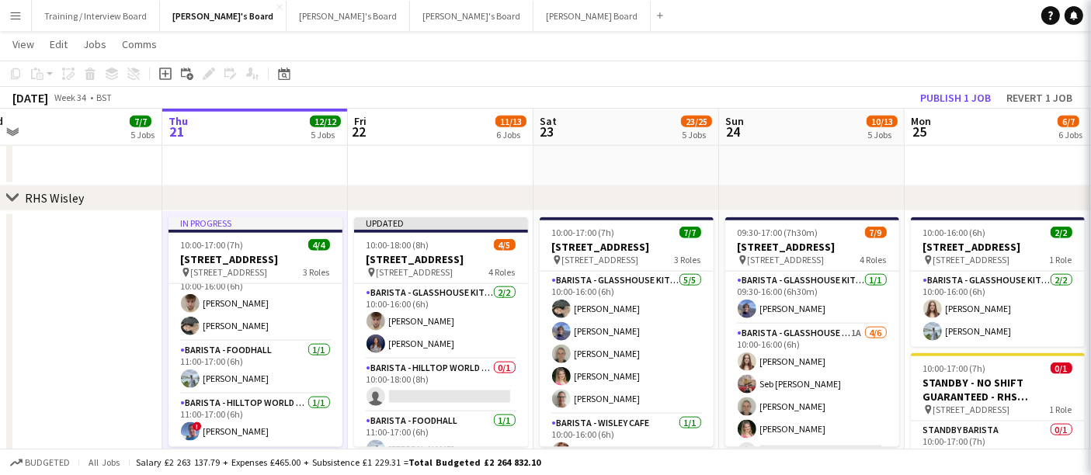
scroll to position [0, 397]
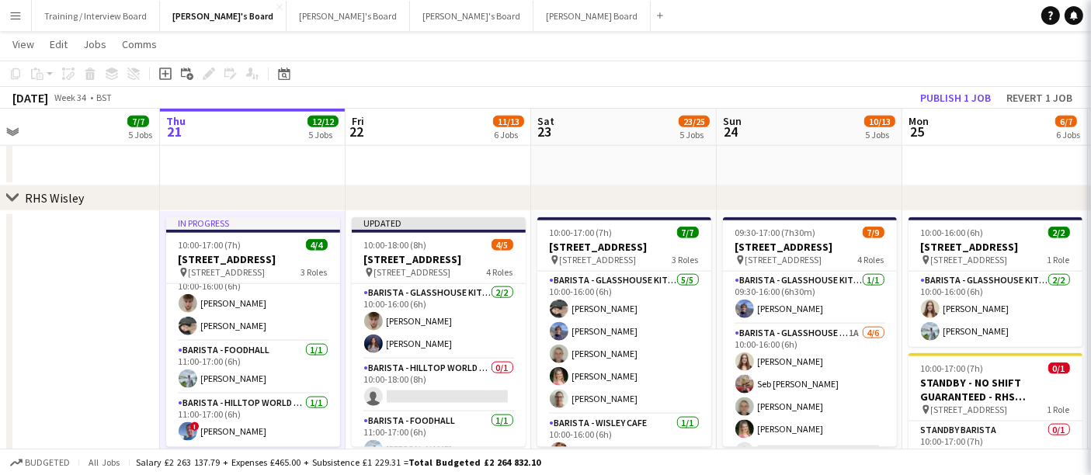
click at [122, 284] on app-date-cell at bounding box center [67, 409] width 186 height 396
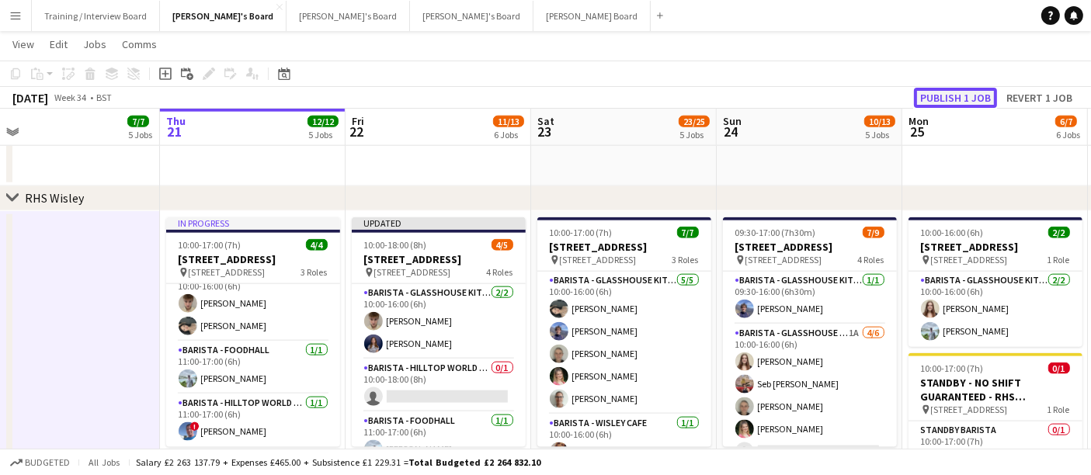
click at [661, 88] on button "Publish 1 job" at bounding box center [955, 98] width 83 height 20
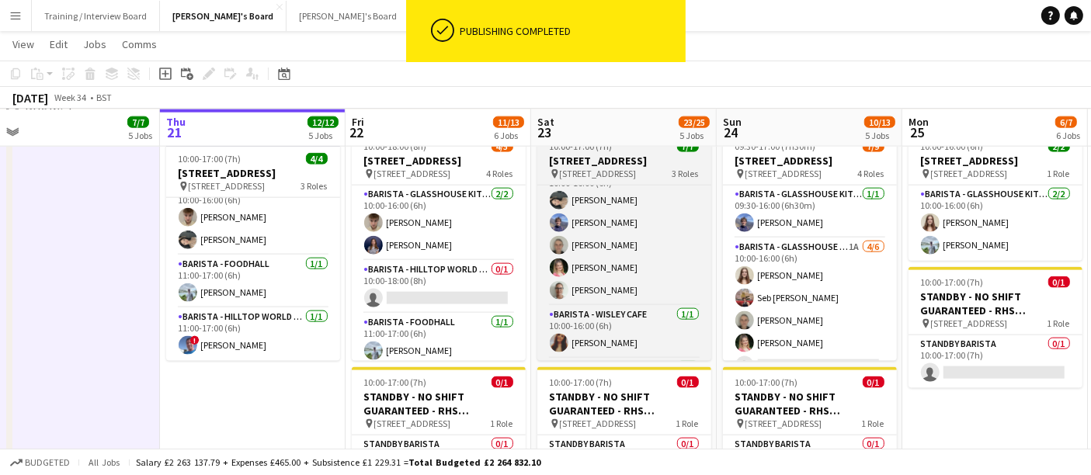
scroll to position [0, 0]
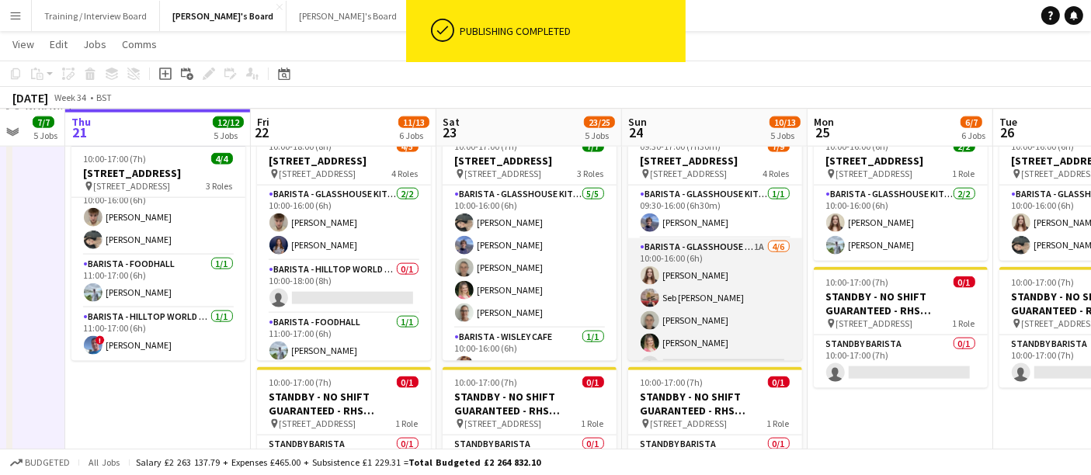
click at [661, 284] on app-card-role "Barista - Glasshouse Kitchen 1A [DATE] 10:00-16:00 (6h) [PERSON_NAME] Seb [PERS…" at bounding box center [715, 320] width 174 height 165
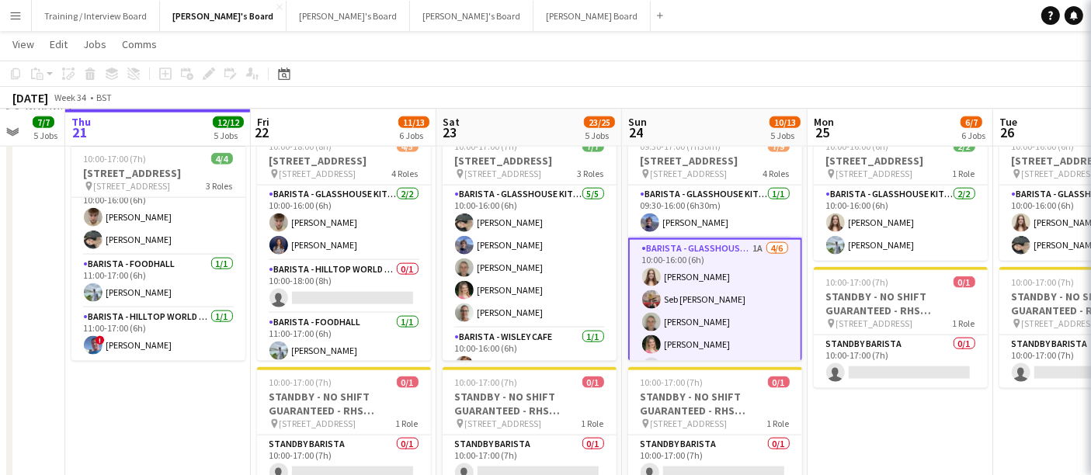
scroll to position [0, 493]
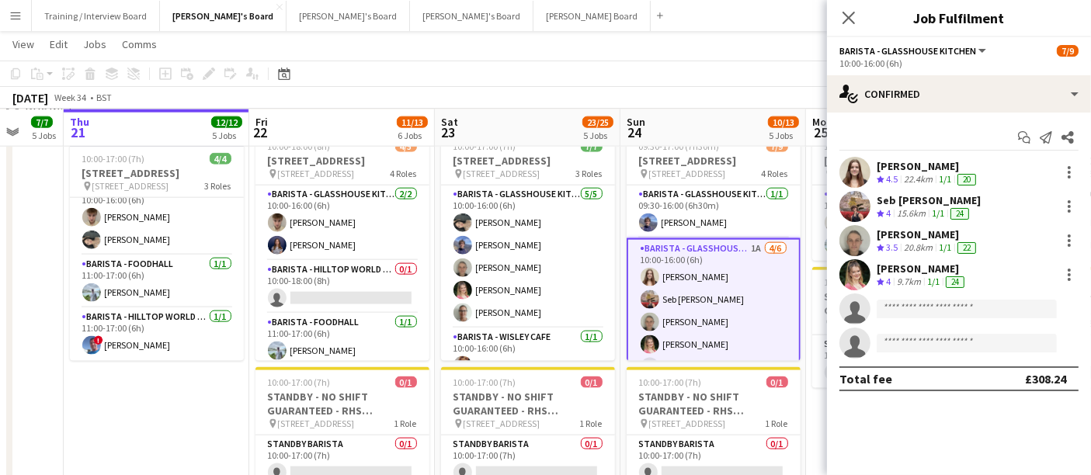
click at [661, 73] on app-options-switcher "Barista - Glasshouse Kitchen All roles Barista - Glasshouse Kitchen [DATE] 10:0…" at bounding box center [959, 56] width 264 height 38
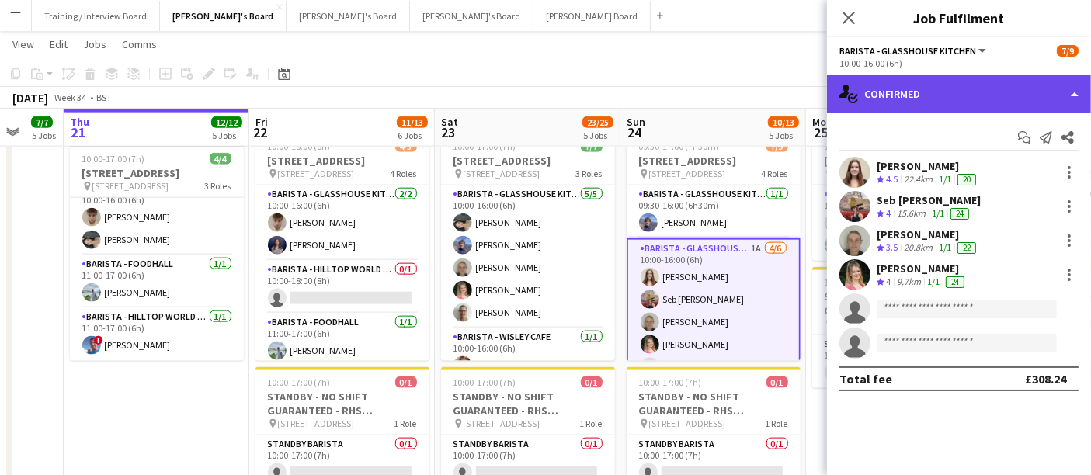
click at [661, 83] on div "single-neutral-actions-check-2 Confirmed" at bounding box center [959, 93] width 264 height 37
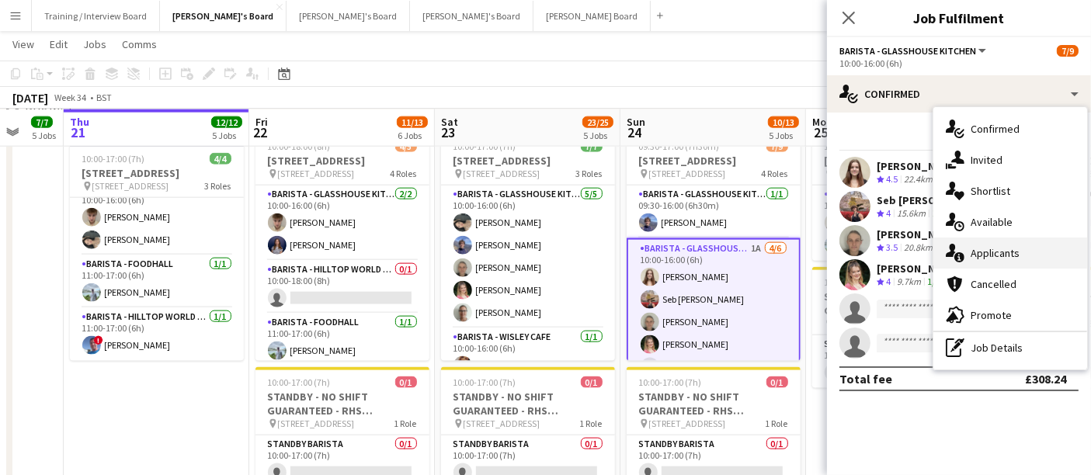
click at [661, 244] on div "single-neutral-actions-information Applicants" at bounding box center [1010, 253] width 154 height 31
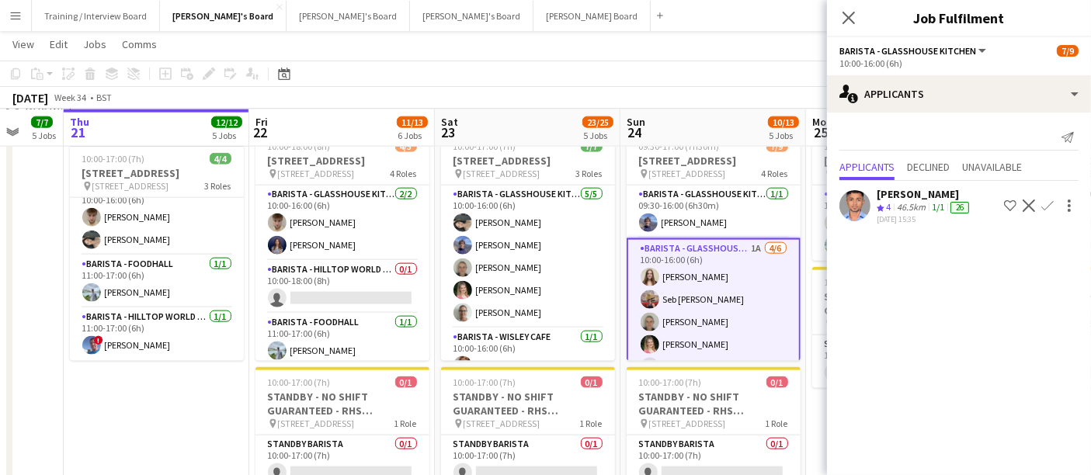
click at [661, 190] on div "[PERSON_NAME]" at bounding box center [923, 194] width 95 height 14
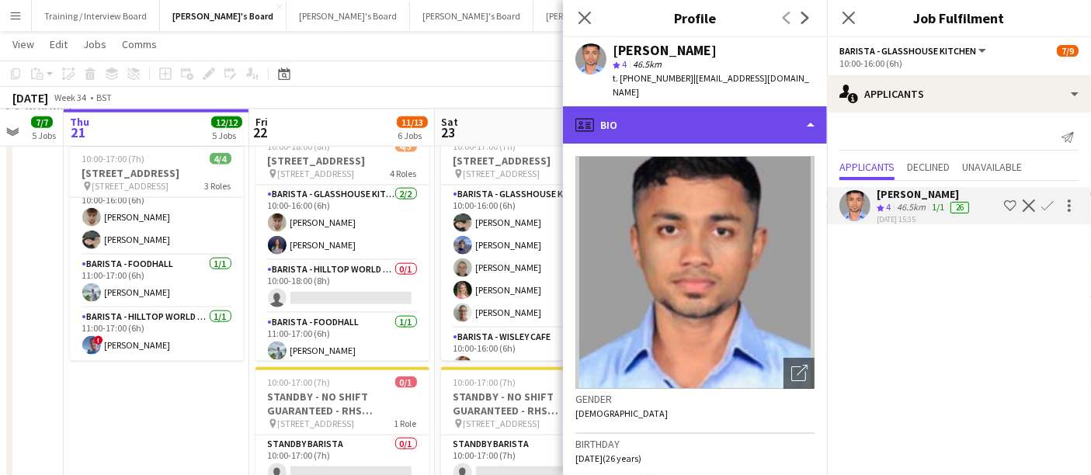
click at [661, 116] on div "profile Bio" at bounding box center [695, 124] width 264 height 37
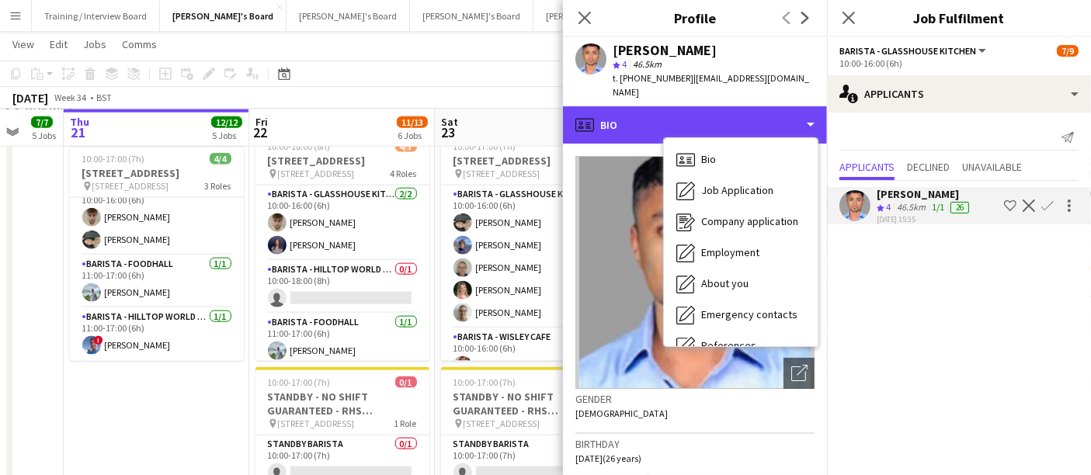
scroll to position [238, 0]
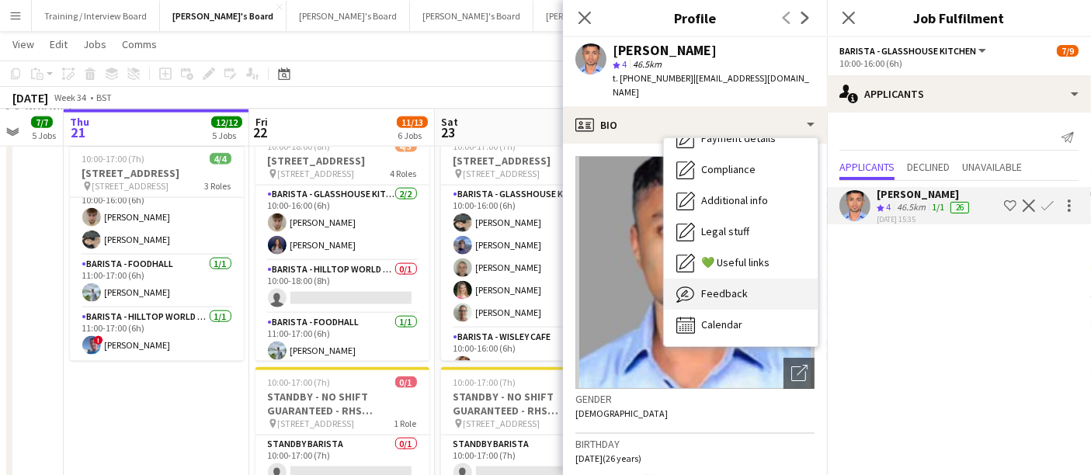
click at [661, 284] on span "Feedback" at bounding box center [724, 293] width 47 height 14
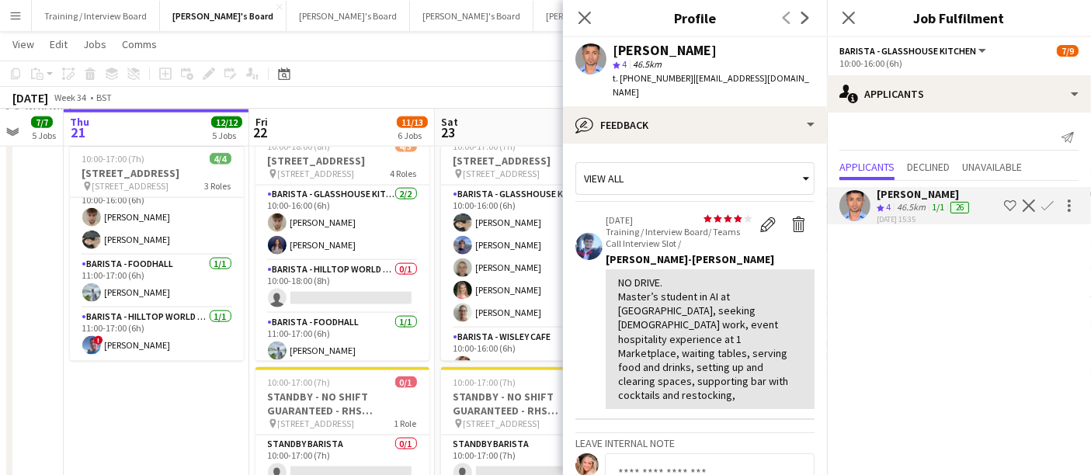
drag, startPoint x: 643, startPoint y: 289, endPoint x: 736, endPoint y: 349, distance: 110.7
click at [661, 284] on div "NO DRIVE. Master’s student in AI at [GEOGRAPHIC_DATA], seeking [DEMOGRAPHIC_DAT…" at bounding box center [710, 339] width 184 height 127
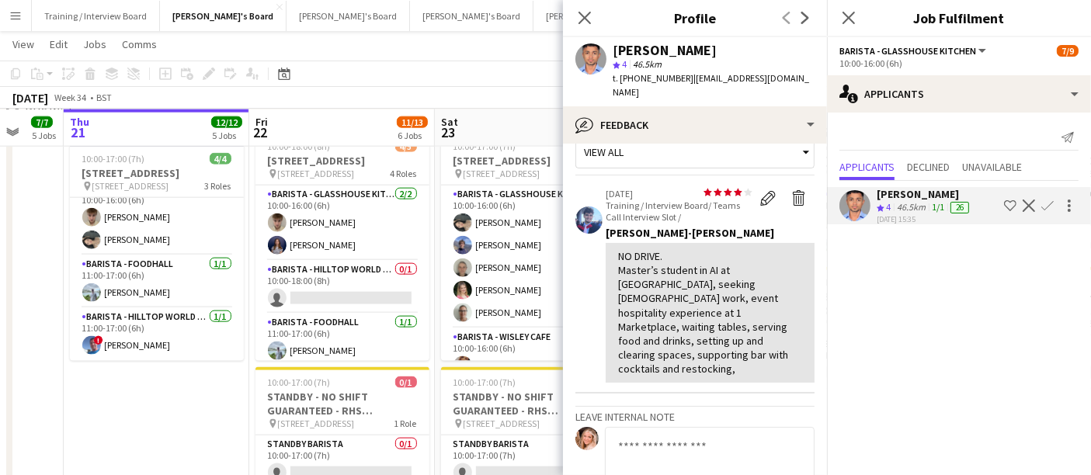
scroll to position [0, 0]
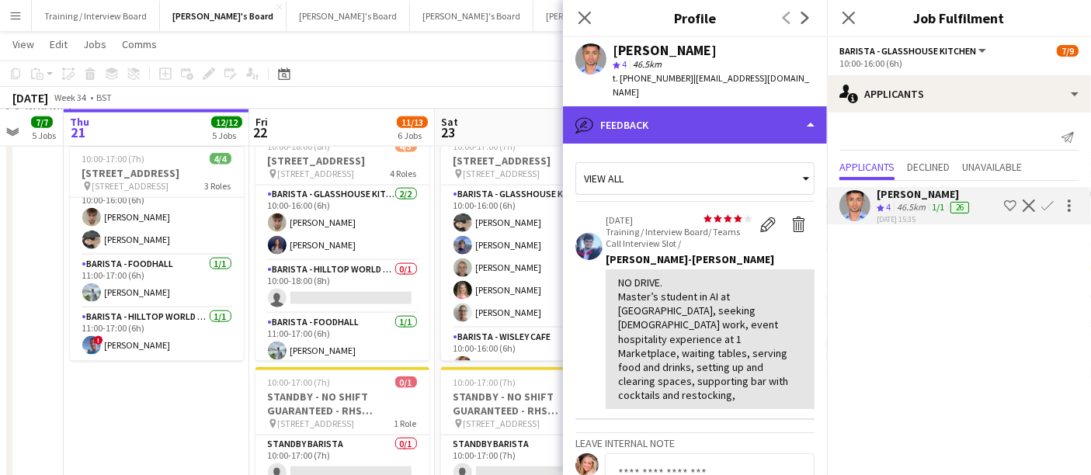
click at [661, 106] on div "bubble-pencil Feedback" at bounding box center [695, 124] width 264 height 37
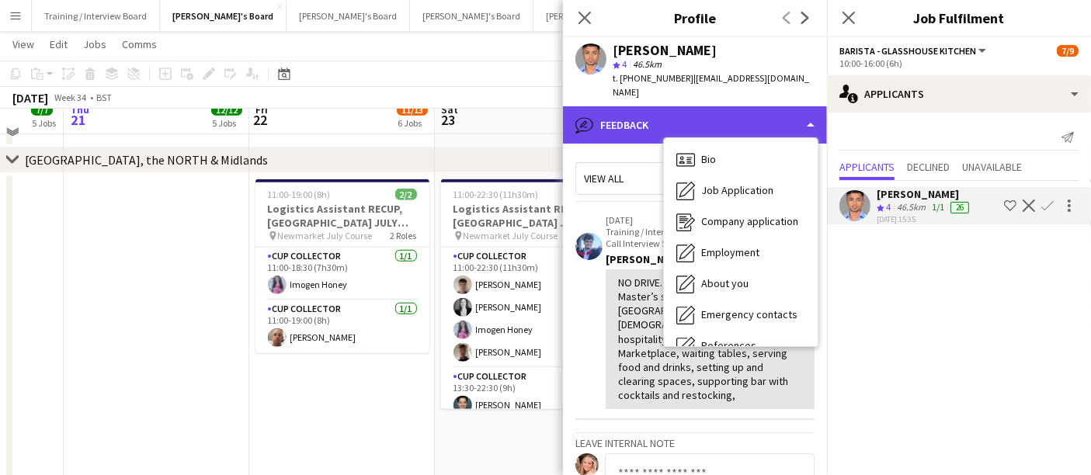
scroll to position [1278, 0]
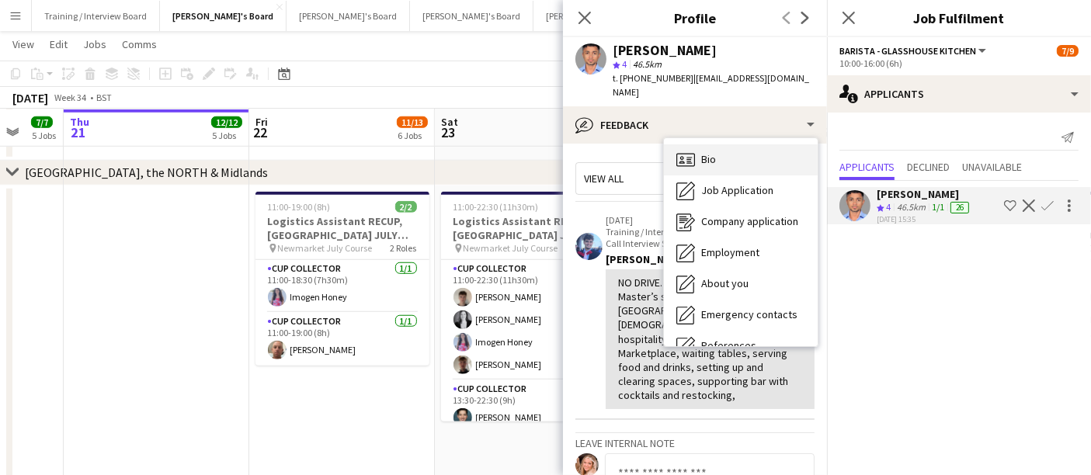
click at [661, 144] on div "Bio Bio" at bounding box center [741, 159] width 154 height 31
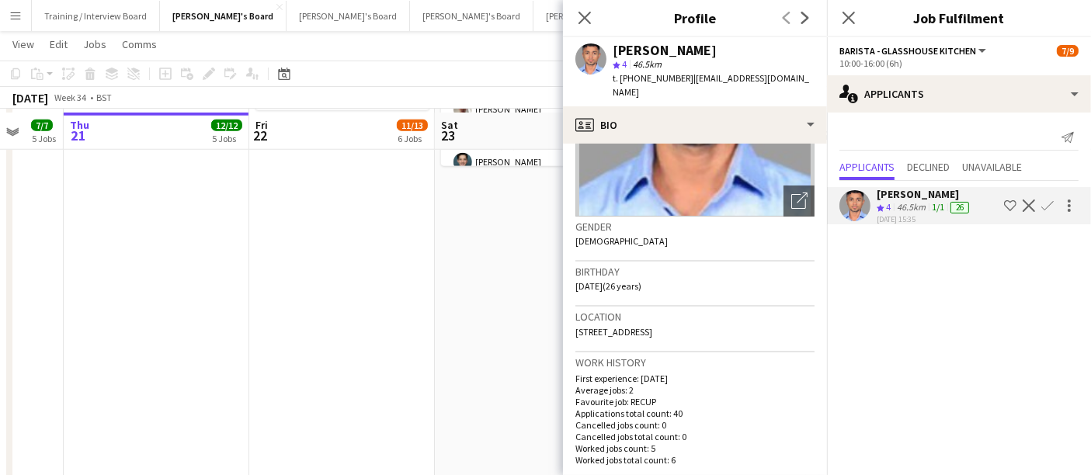
scroll to position [1537, 0]
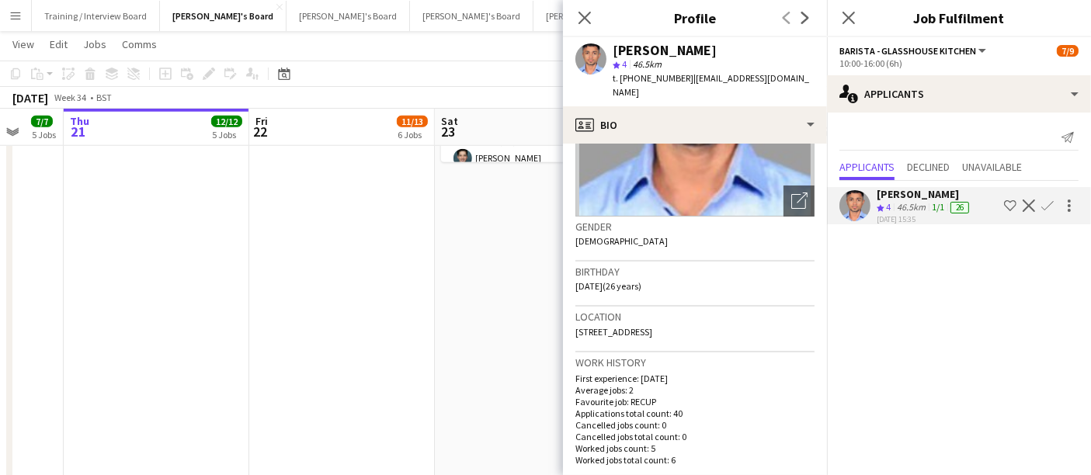
drag, startPoint x: 426, startPoint y: 416, endPoint x: 252, endPoint y: 374, distance: 179.6
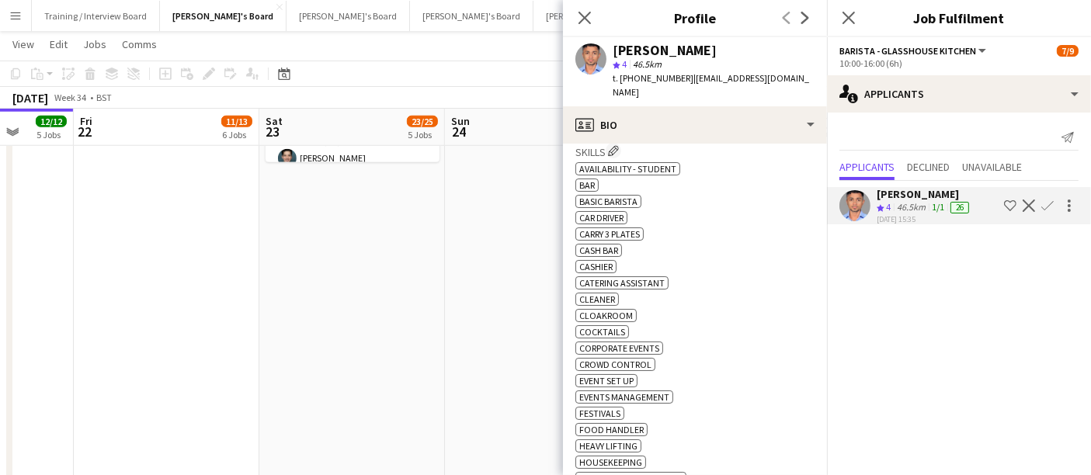
scroll to position [517, 0]
click at [275, 284] on app-date-cell "11:00-22:30 (11h30m) 5/5 Logistics Assistant RECUP, [GEOGRAPHIC_DATA] JULY COUR…" at bounding box center [352, 236] width 186 height 620
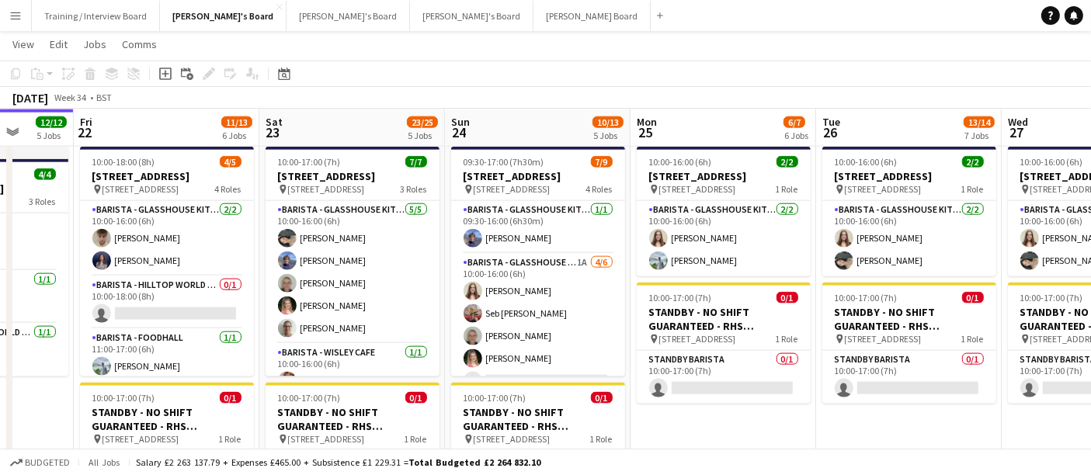
scroll to position [0, 436]
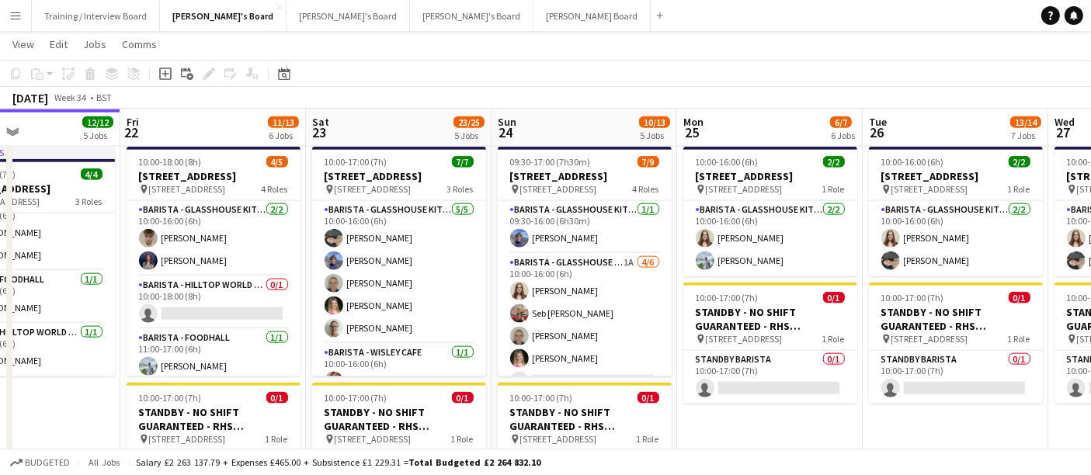
drag, startPoint x: 529, startPoint y: 328, endPoint x: 562, endPoint y: 332, distance: 32.9
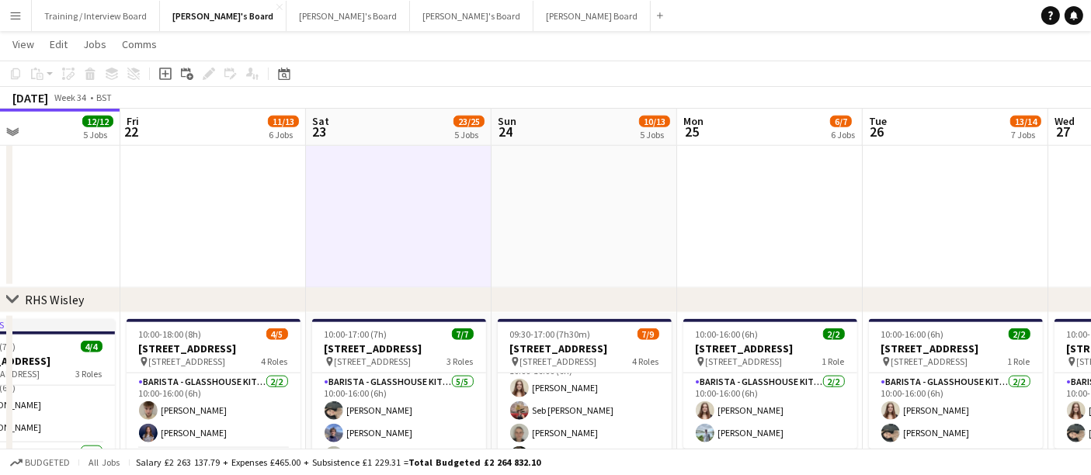
scroll to position [1968, 0]
